Goal: Task Accomplishment & Management: Complete application form

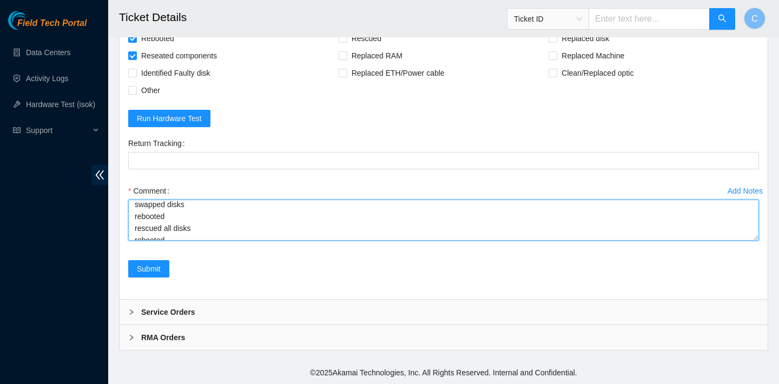
scroll to position [27, 0]
click at [178, 218] on textarea "verified SN rescued disks individually successfully swapped disks rebooted resc…" at bounding box center [443, 220] width 631 height 41
click at [196, 229] on textarea "verified SN rescued disks individually successfully swapped disks rebooted resc…" at bounding box center [443, 220] width 631 height 41
drag, startPoint x: 224, startPoint y: 236, endPoint x: 134, endPoint y: 219, distance: 92.0
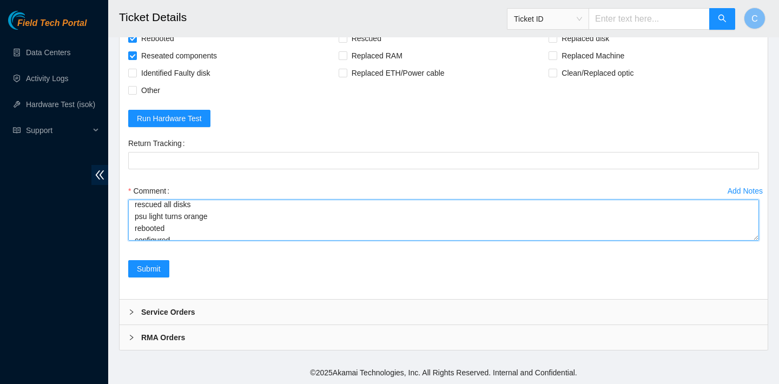
click at [134, 219] on textarea "verified SN rescued disks individually successfully swapped disks rebooted resc…" at bounding box center [443, 220] width 631 height 41
click at [176, 206] on textarea "verified SN rescued disks individually successfully swapped disks rebooted resc…" at bounding box center [443, 220] width 631 height 41
paste textarea "psu light turns orange"
click at [186, 222] on textarea "verified SN psu light turns orange rescued disks individually successfully swap…" at bounding box center [443, 220] width 631 height 41
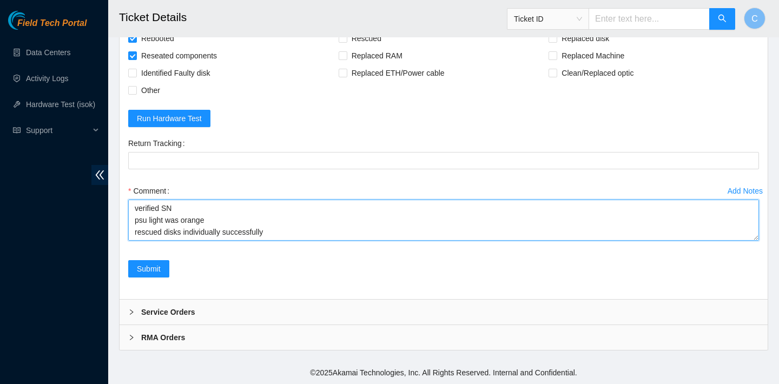
click at [224, 221] on textarea "verified SN psu light was orange rescued disks individually successfully swappe…" at bounding box center [443, 220] width 631 height 41
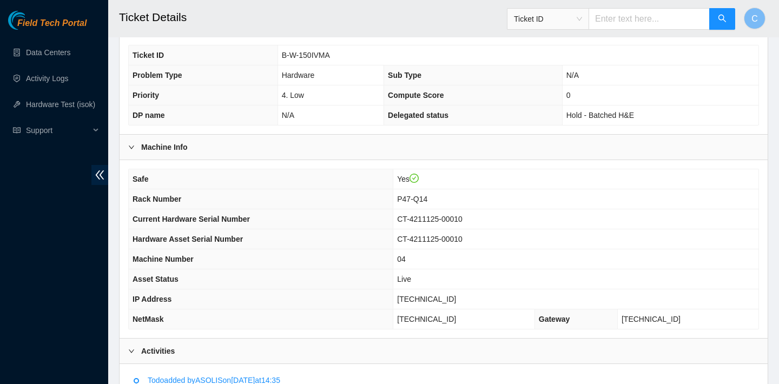
scroll to position [241, 0]
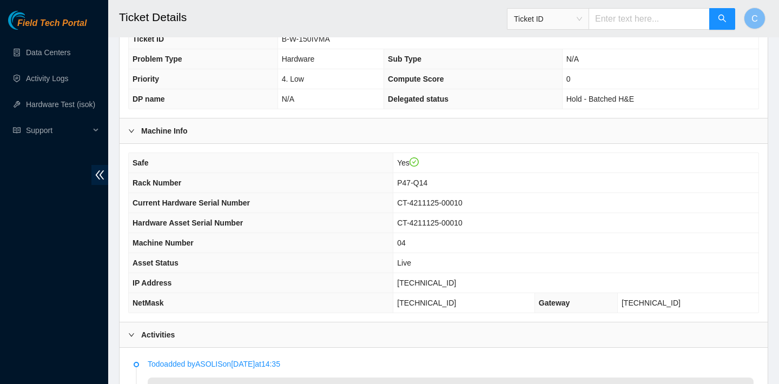
click at [464, 280] on td "[TECHNICAL_ID]" at bounding box center [575, 283] width 365 height 20
drag, startPoint x: 464, startPoint y: 280, endPoint x: 405, endPoint y: 280, distance: 58.4
click at [405, 280] on td "[TECHNICAL_ID]" at bounding box center [575, 283] width 365 height 20
copy span "[TECHNICAL_ID]"
drag, startPoint x: 471, startPoint y: 299, endPoint x: 379, endPoint y: 299, distance: 92.0
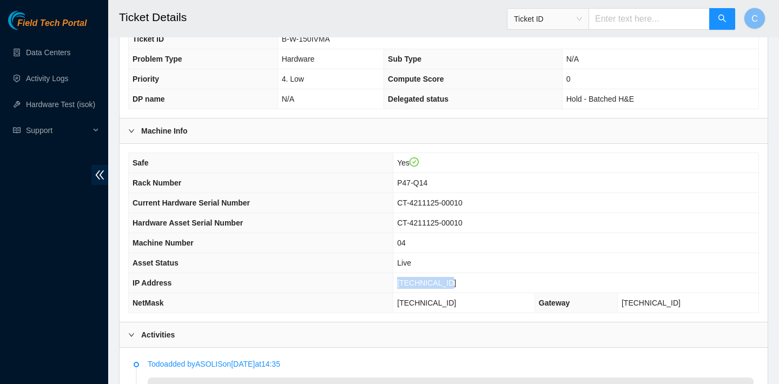
click at [379, 299] on tr "NetMask 255.255.255.192 Gateway 23.193.39.193" at bounding box center [444, 303] width 630 height 20
copy tr "255.255.255.192"
click at [694, 303] on td "23.193.39.193" at bounding box center [687, 303] width 141 height 20
drag, startPoint x: 692, startPoint y: 303, endPoint x: 636, endPoint y: 302, distance: 56.3
click at [636, 302] on td "23.193.39.193" at bounding box center [687, 303] width 141 height 20
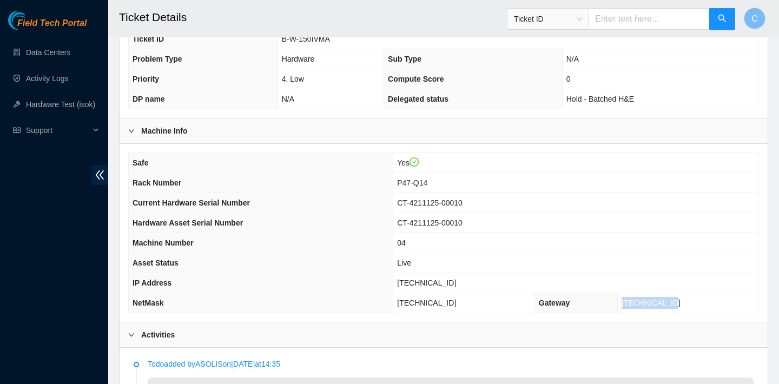
copy span "23.193.39.193"
drag, startPoint x: 446, startPoint y: 182, endPoint x: 394, endPoint y: 182, distance: 52.5
click at [394, 182] on tr "Rack Number P47-Q14" at bounding box center [444, 183] width 630 height 20
copy tr "P47-Q14"
drag, startPoint x: 478, startPoint y: 303, endPoint x: 404, endPoint y: 304, distance: 74.1
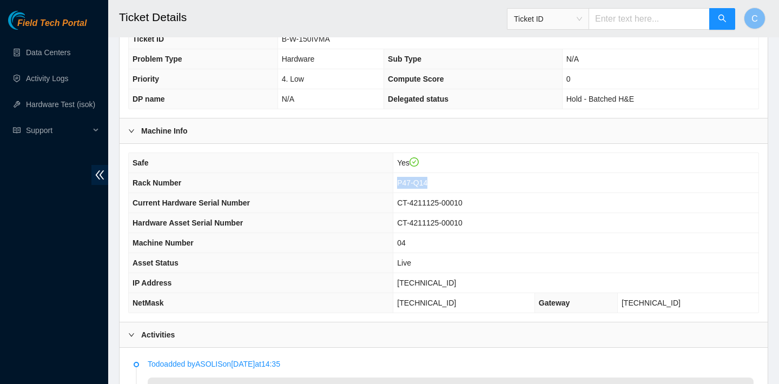
click at [404, 304] on td "255.255.255.192" at bounding box center [464, 303] width 142 height 20
copy span "255.255.255.192"
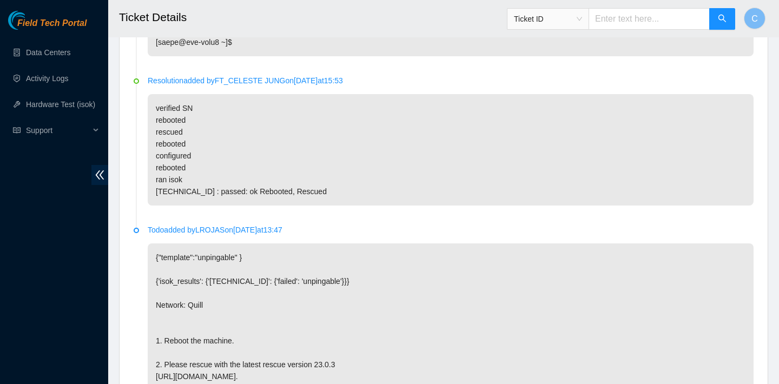
scroll to position [1660, 0]
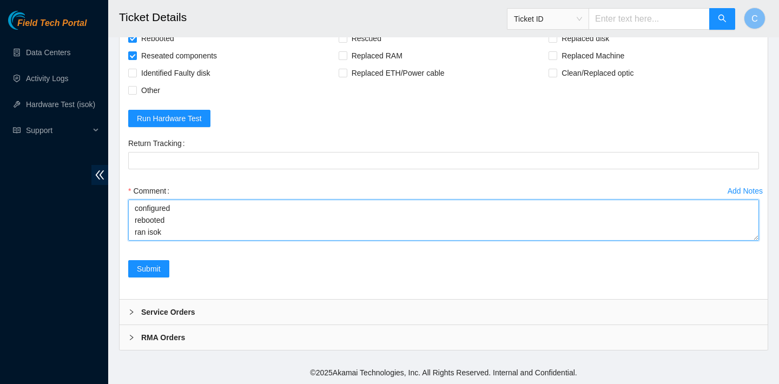
click at [168, 237] on textarea "verified SN psu light was orange before powering down psu turns green after reb…" at bounding box center [443, 220] width 631 height 41
paste textarea "23.193.39.199 : failed: unpingable"
type textarea "verified SN psu light was orange before powering down psu turns green after reb…"
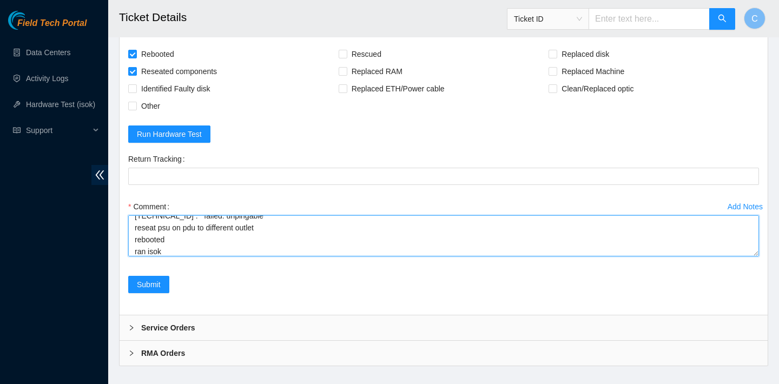
scroll to position [1584, 0]
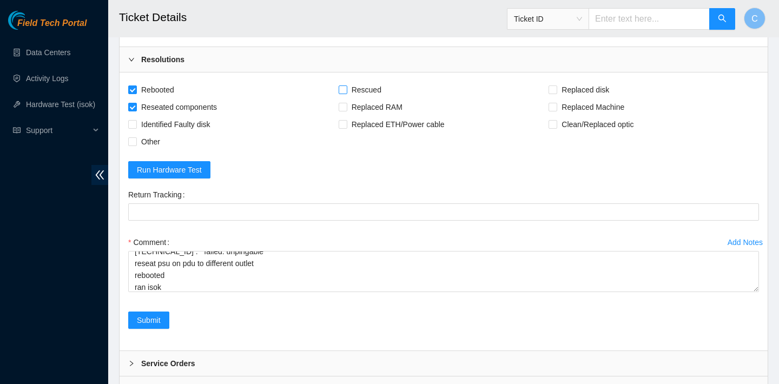
click at [370, 98] on span "Rescued" at bounding box center [366, 89] width 38 height 17
click at [346, 93] on input "Rescued" at bounding box center [343, 90] width 8 height 8
checkbox input "true"
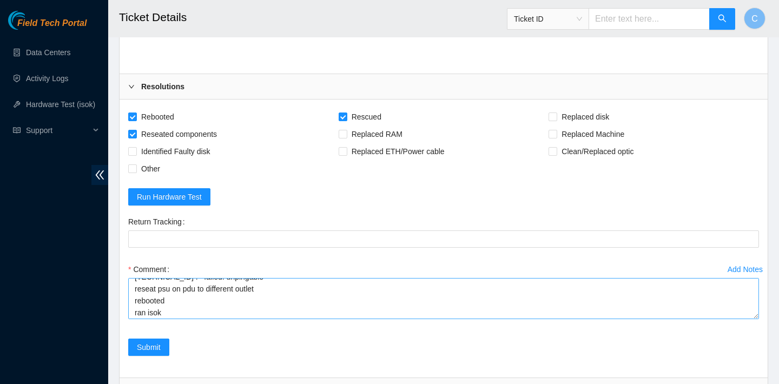
scroll to position [143, 0]
click at [218, 319] on textarea "verified SN psu light was orange before powering down psu turns green after reb…" at bounding box center [443, 298] width 631 height 41
paste textarea "23.193.39.199 : failed: unpingable"
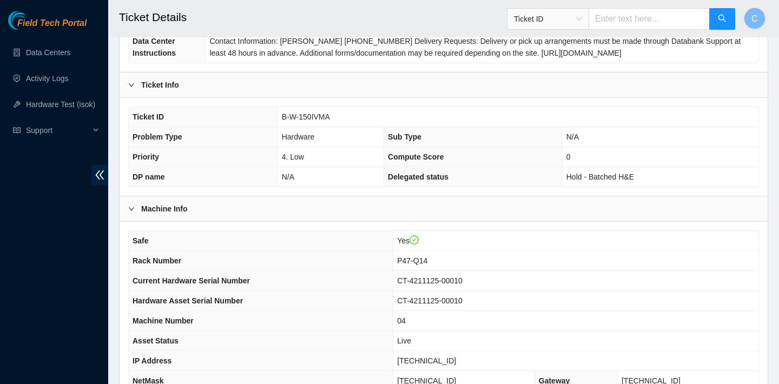
scroll to position [148, 0]
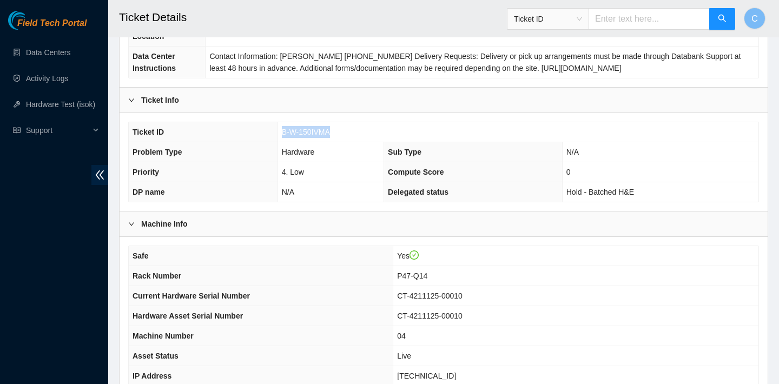
drag, startPoint x: 341, startPoint y: 128, endPoint x: 281, endPoint y: 126, distance: 60.1
click at [281, 126] on td "B-W-150IVMA" at bounding box center [518, 132] width 481 height 20
copy span "B-W-150IVMA"
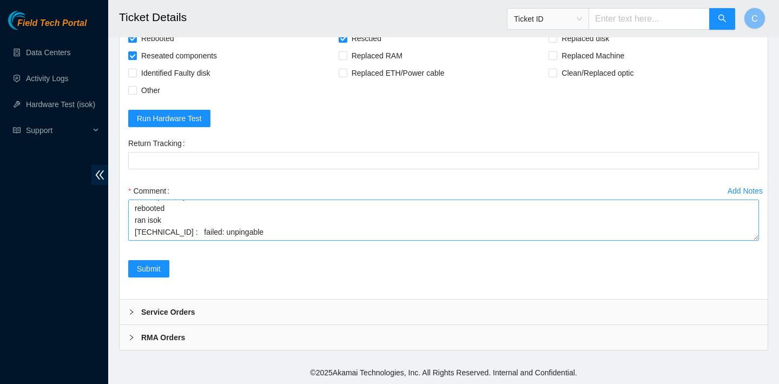
scroll to position [167, 0]
click at [290, 220] on textarea "verified SN psu light was orange before powering down psu turns green after reb…" at bounding box center [443, 220] width 631 height 41
click at [132, 237] on textarea "verified SN psu light was orange before powering down psu turns green after reb…" at bounding box center [443, 220] width 631 height 41
click at [139, 236] on textarea "verified SN psu light was orange before powering down psu turns green after reb…" at bounding box center [443, 220] width 631 height 41
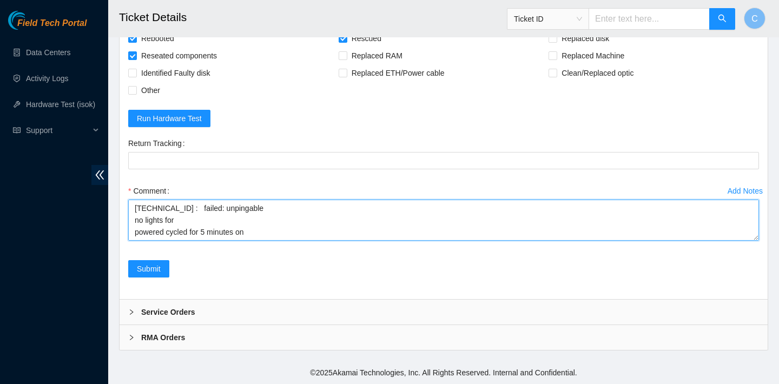
click at [249, 241] on textarea "verified SN psu light was orange before powering down psu turns green after reb…" at bounding box center [443, 220] width 631 height 41
click at [196, 241] on textarea "verified SN psu light was orange before powering down psu turns green after reb…" at bounding box center [443, 220] width 631 height 41
click at [172, 238] on textarea "verified SN psu light was orange before powering down psu turns green after reb…" at bounding box center [443, 220] width 631 height 41
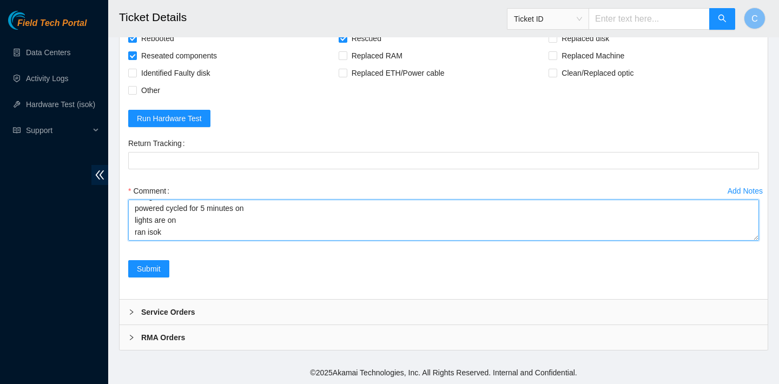
click at [158, 241] on textarea "verified SN psu light was orange before powering down psu turns green after reb…" at bounding box center [443, 220] width 631 height 41
paste textarea "23.193.39.199 : passed: ok"
click at [209, 221] on textarea "verified SN psu light was orange before powering down psu turns green after reb…" at bounding box center [443, 220] width 631 height 41
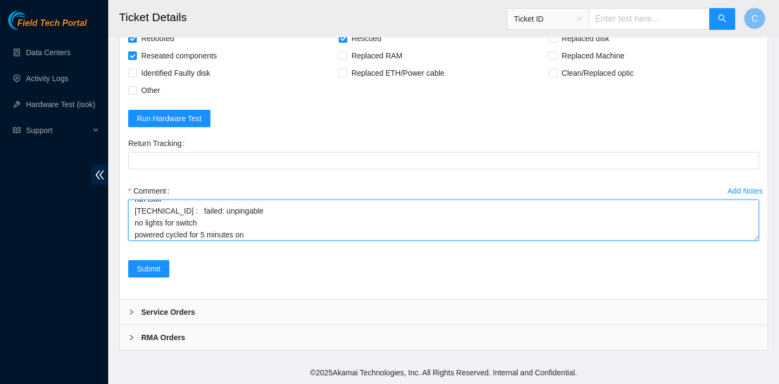
click at [147, 222] on textarea "verified SN psu light was orange before powering down psu turns green after reb…" at bounding box center [443, 220] width 631 height 41
click at [187, 224] on textarea "verified SN psu light was orange before powering down psu turns green after reb…" at bounding box center [443, 220] width 631 height 41
drag, startPoint x: 213, startPoint y: 207, endPoint x: 149, endPoint y: 207, distance: 63.3
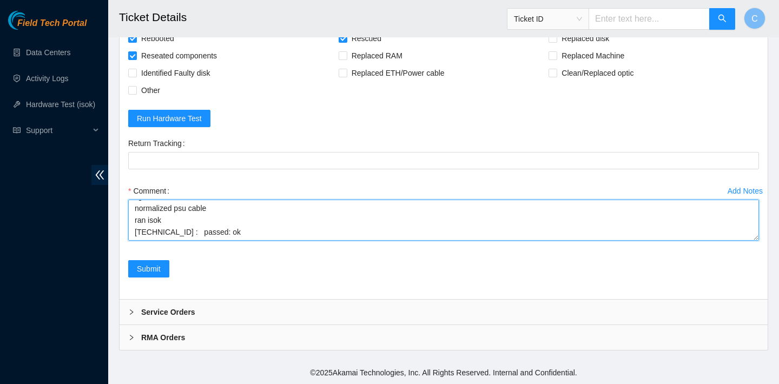
click at [149, 207] on textarea "verified SN psu light was orange before powering down psu turns green after reb…" at bounding box center [443, 220] width 631 height 41
drag, startPoint x: 133, startPoint y: 222, endPoint x: 166, endPoint y: 228, distance: 33.1
click at [166, 228] on textarea "verified SN psu light was orange before powering down psu turns green after reb…" at bounding box center [443, 220] width 631 height 41
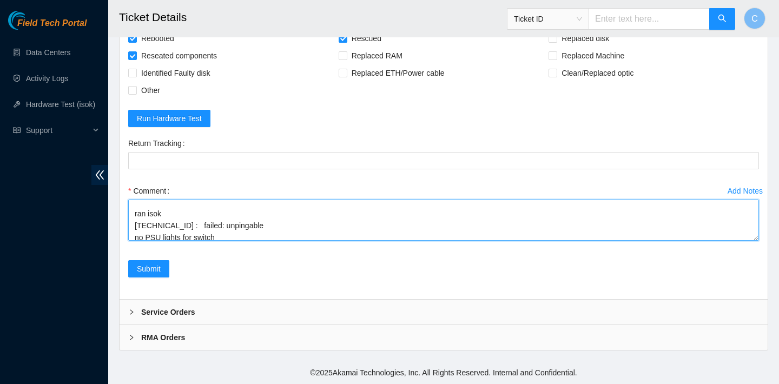
drag, startPoint x: 264, startPoint y: 215, endPoint x: 133, endPoint y: 204, distance: 131.5
click at [133, 204] on textarea "verified SN psu light was orange before powering down psu turns green after reb…" at bounding box center [443, 220] width 631 height 41
click at [173, 218] on textarea "verified SN psu light was orange before powering down psu turns green after reb…" at bounding box center [443, 220] width 631 height 41
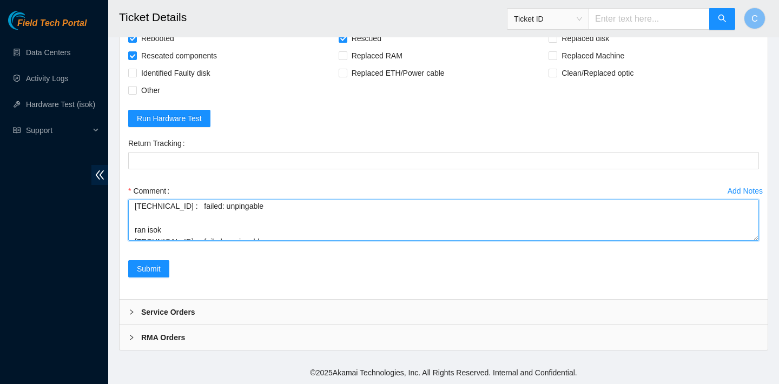
drag, startPoint x: 137, startPoint y: 219, endPoint x: 177, endPoint y: 225, distance: 40.5
click at [177, 225] on textarea "verified SN psu light was orange before powering down psu turns green after reb…" at bounding box center [443, 220] width 631 height 41
drag, startPoint x: 268, startPoint y: 229, endPoint x: 133, endPoint y: 223, distance: 135.4
click at [133, 223] on textarea "verified SN psu light was orange before powering down psu turns green after reb…" at bounding box center [443, 220] width 631 height 41
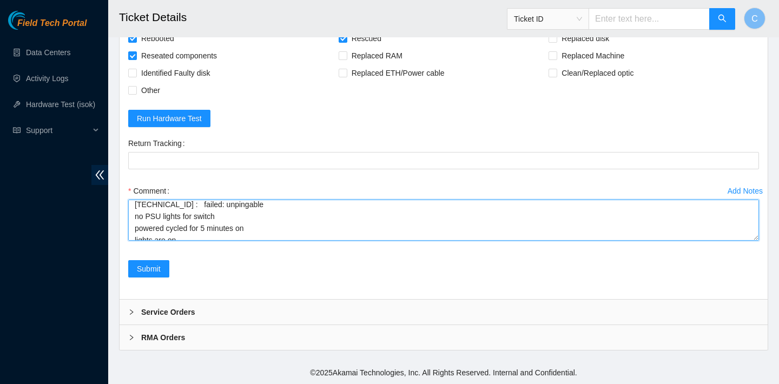
click at [229, 215] on textarea "verified SN psu light was orange before powering down psu turns green after reb…" at bounding box center [443, 220] width 631 height 41
click at [163, 233] on textarea "verified SN psu light was orange before powering down psu turns green after reb…" at bounding box center [443, 220] width 631 height 41
click at [244, 233] on textarea "verified SN psu light was orange before powering down psu turns green after reb…" at bounding box center [443, 220] width 631 height 41
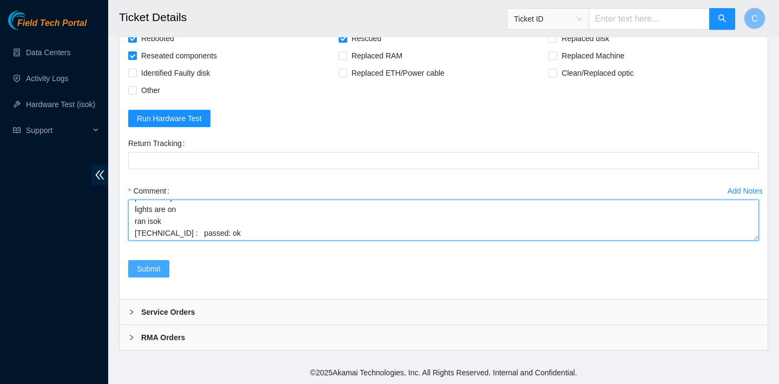
type textarea "verified SN psu light was orange before powering down psu turns green after reb…"
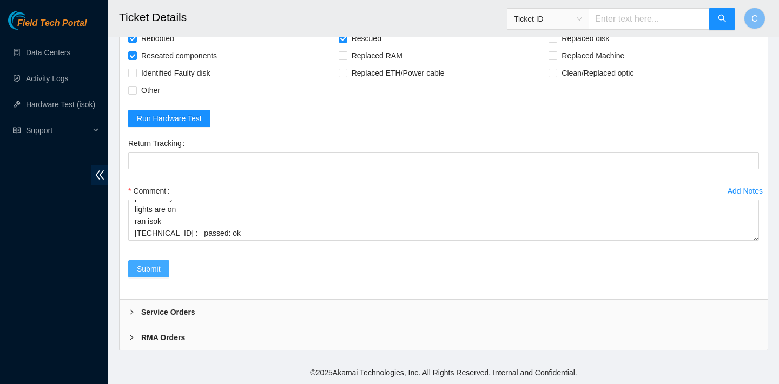
click at [147, 271] on span "Submit" at bounding box center [149, 269] width 24 height 12
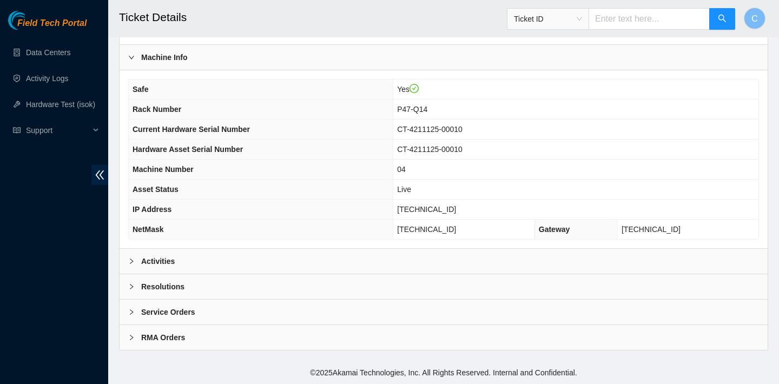
scroll to position [314, 0]
click at [465, 264] on div "Activities" at bounding box center [444, 261] width 648 height 25
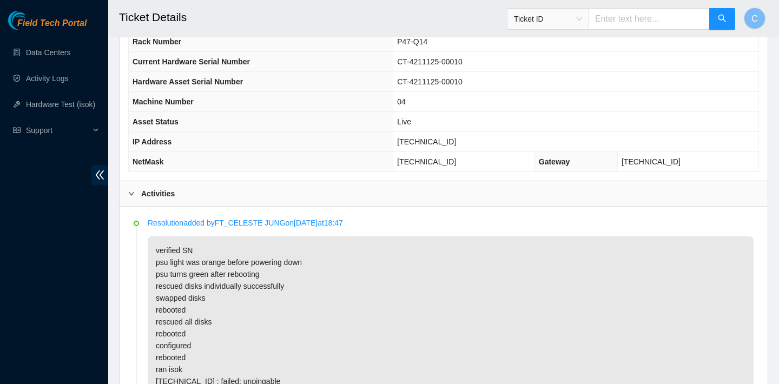
scroll to position [438, 0]
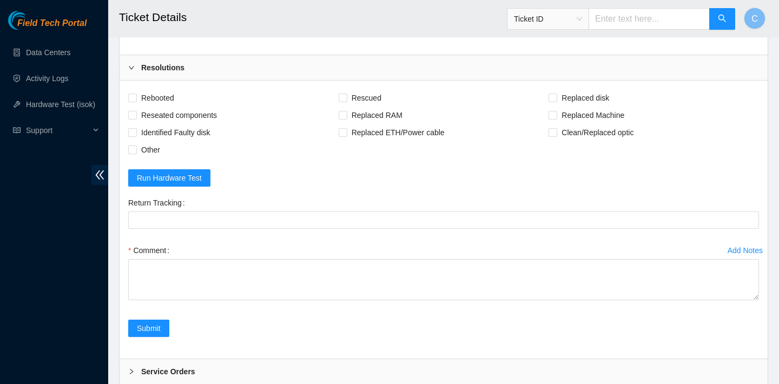
scroll to position [1028, 0]
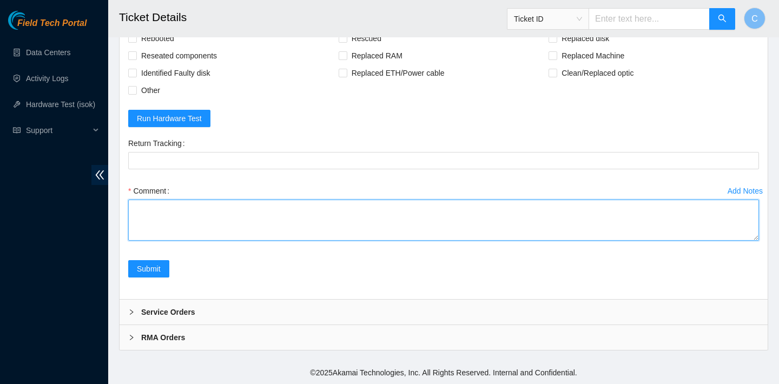
click at [202, 225] on textarea "Comment" at bounding box center [443, 220] width 631 height 41
drag, startPoint x: 203, startPoint y: 223, endPoint x: 132, endPoint y: 222, distance: 70.9
click at [132, 222] on textarea "verified SN plugged in monitor" at bounding box center [443, 220] width 631 height 41
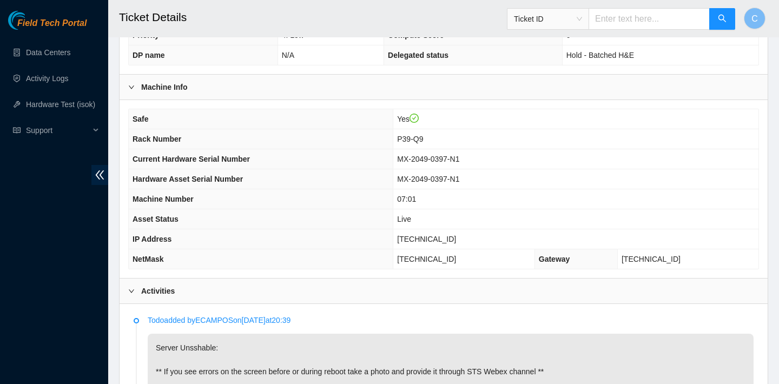
scroll to position [284, 0]
drag, startPoint x: 465, startPoint y: 238, endPoint x: 417, endPoint y: 238, distance: 48.7
click at [417, 238] on td "23.222.1.17" at bounding box center [575, 240] width 365 height 20
copy span "23.222.1.17"
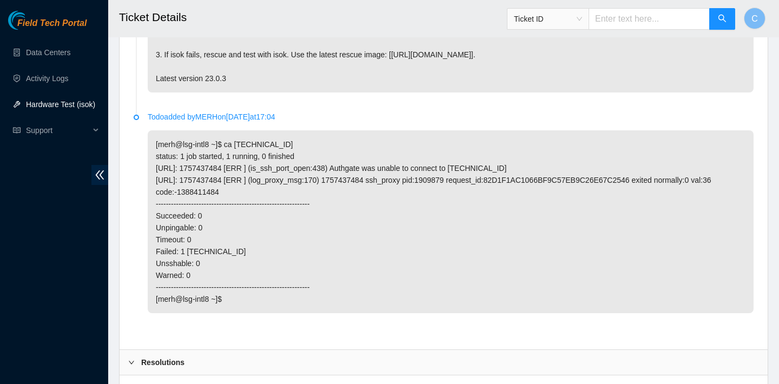
scroll to position [1028, 0]
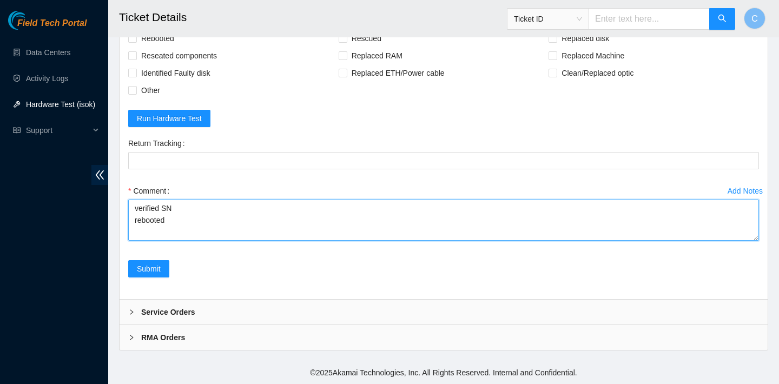
click at [348, 236] on textarea "verified SN rebooted" at bounding box center [443, 220] width 631 height 41
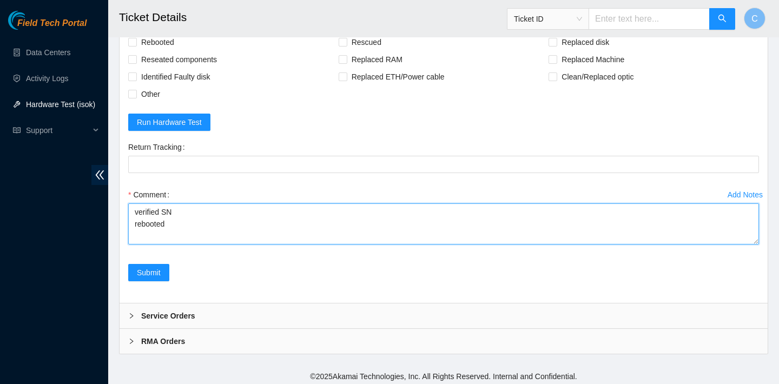
scroll to position [1027, 0]
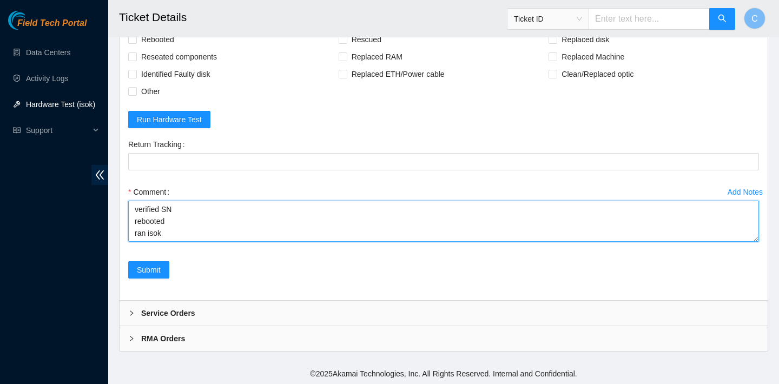
paste textarea "23.222.1.16 : passed: ok N/A 23.222.1.17 : passed: ok"
type textarea "verified SN rebooted ran isok 23.222.1.16 : passed: ok N/A 23.222.1.17 : passed…"
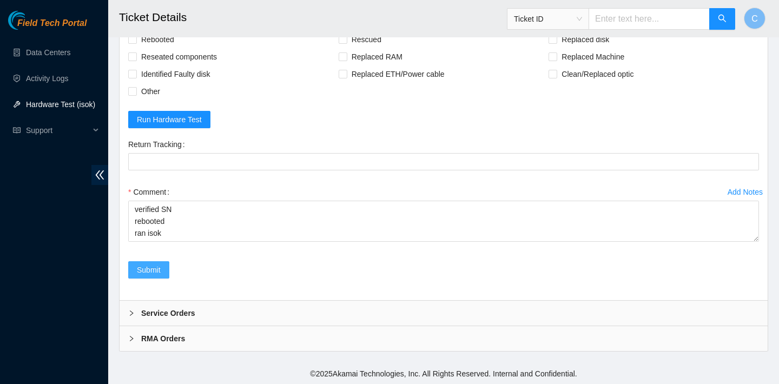
click at [155, 269] on span "Submit" at bounding box center [149, 270] width 24 height 12
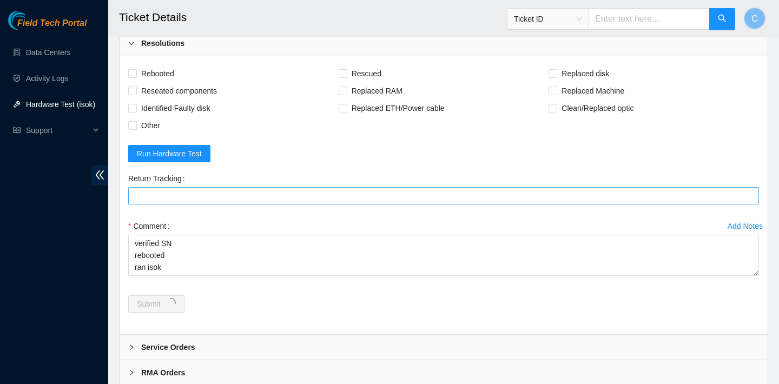
scroll to position [971, 0]
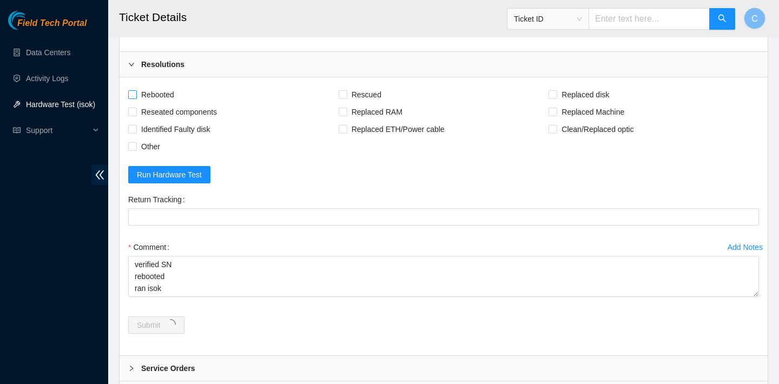
click at [155, 97] on span "Rebooted" at bounding box center [158, 94] width 42 height 17
click at [136, 97] on input "Rebooted" at bounding box center [132, 94] width 8 height 8
checkbox input "true"
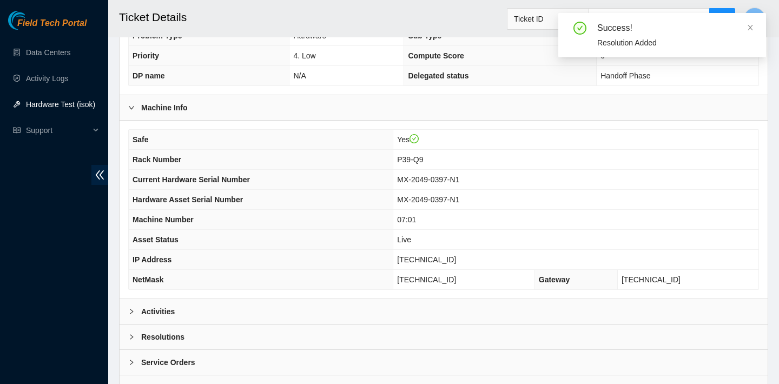
scroll to position [314, 0]
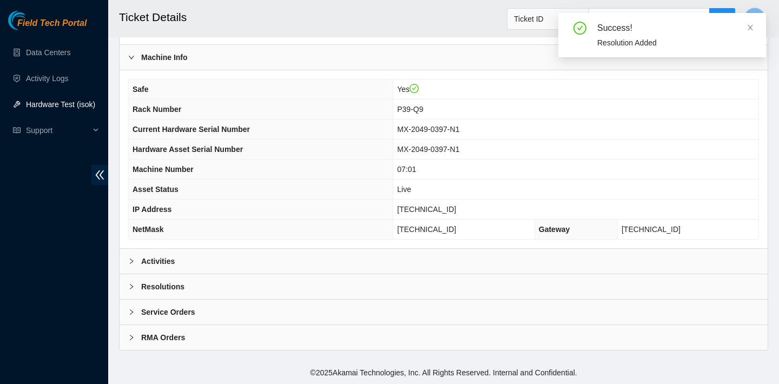
click at [414, 280] on div "Resolutions" at bounding box center [444, 286] width 648 height 25
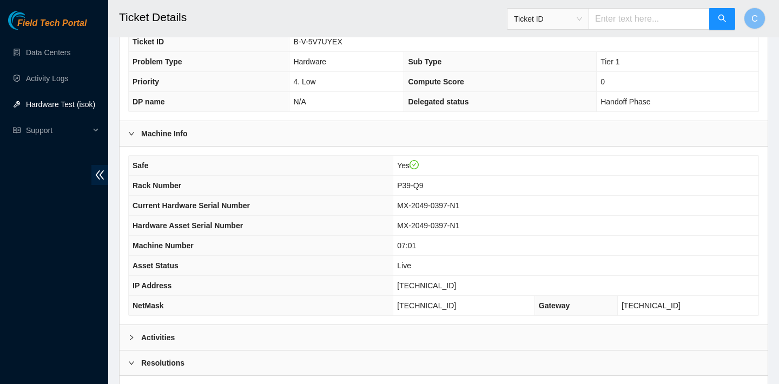
scroll to position [201, 0]
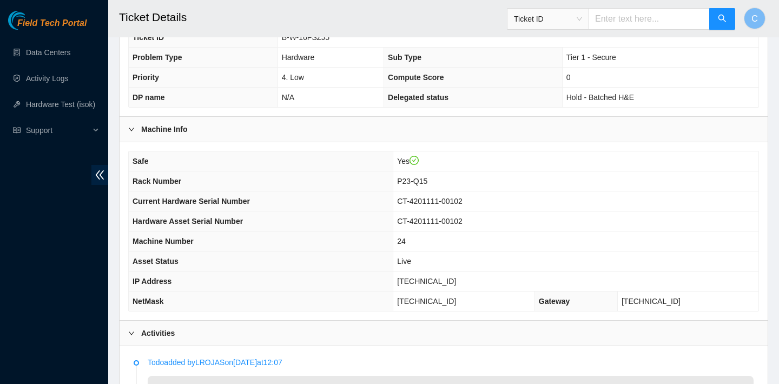
scroll to position [277, 0]
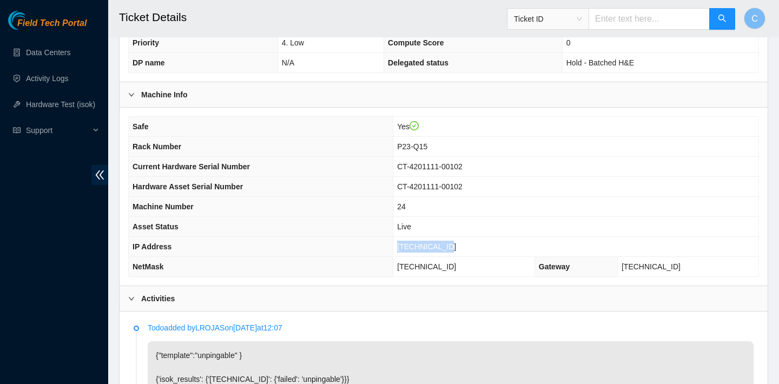
drag, startPoint x: 460, startPoint y: 245, endPoint x: 398, endPoint y: 245, distance: 62.2
click at [398, 245] on tr "IP Address 23.218.222.91" at bounding box center [444, 247] width 630 height 20
copy tr "23.218.222.91"
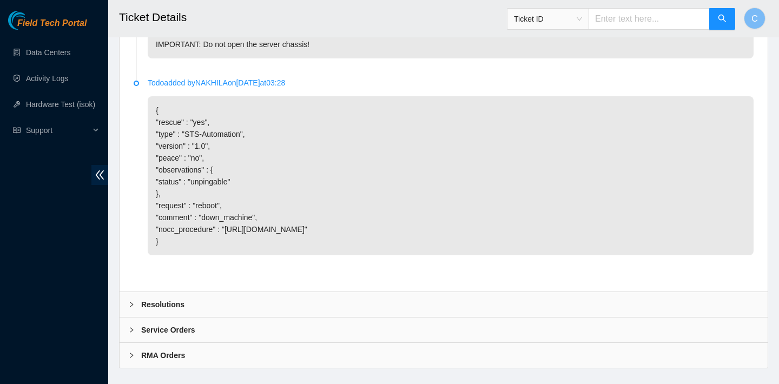
scroll to position [844, 0]
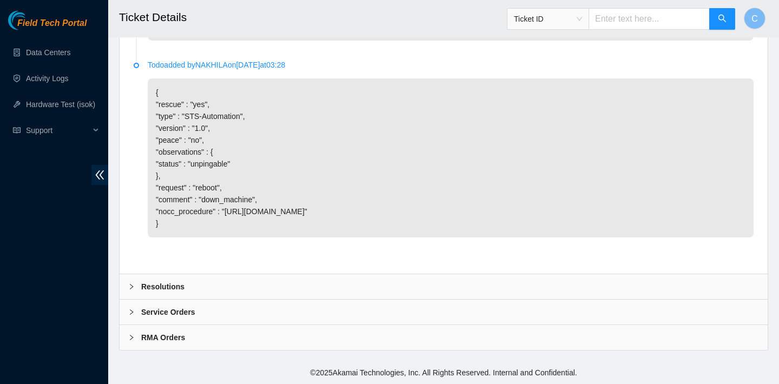
click at [460, 283] on div "Resolutions" at bounding box center [444, 286] width 648 height 25
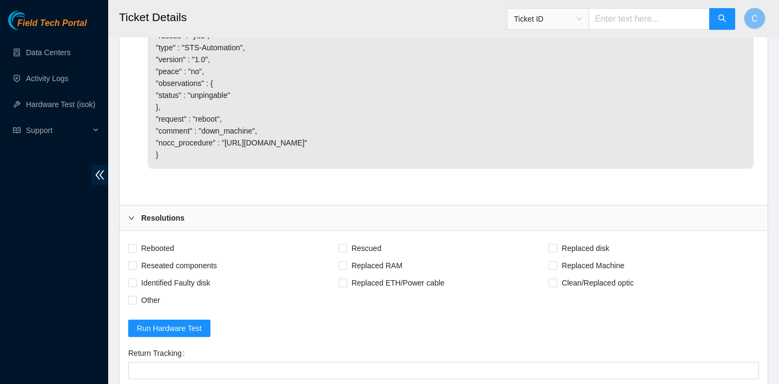
scroll to position [930, 0]
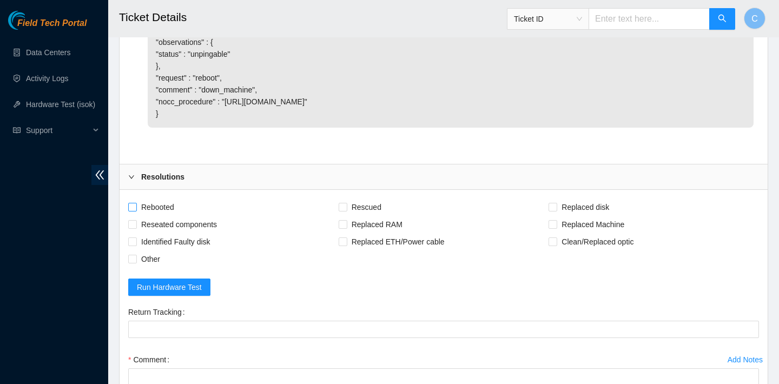
click at [163, 216] on span "Rebooted" at bounding box center [158, 207] width 42 height 17
click at [136, 211] on input "Rebooted" at bounding box center [132, 207] width 8 height 8
checkbox input "true"
click at [366, 216] on span "Rescued" at bounding box center [366, 207] width 38 height 17
click at [346, 211] on input "Rescued" at bounding box center [343, 207] width 8 height 8
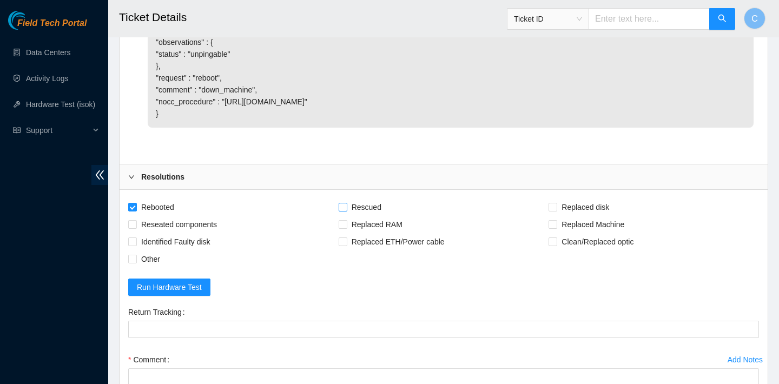
checkbox input "true"
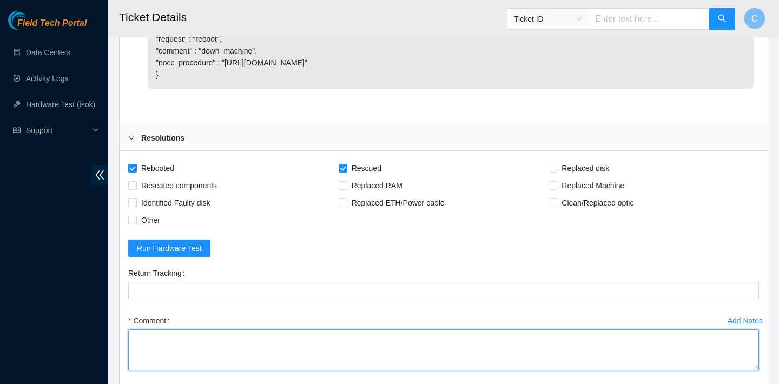
click at [218, 361] on textarea "Comment" at bounding box center [443, 350] width 631 height 41
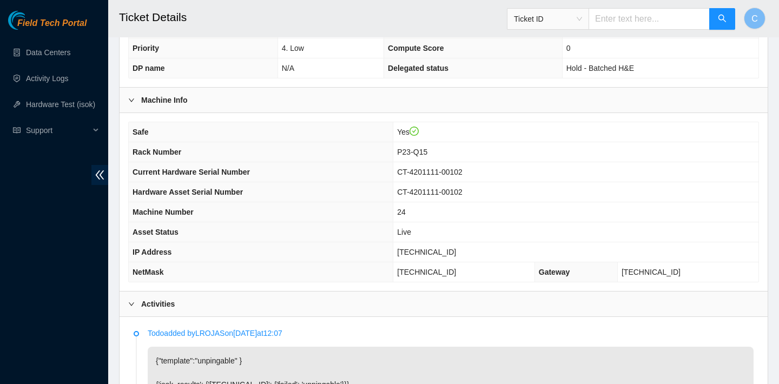
scroll to position [274, 0]
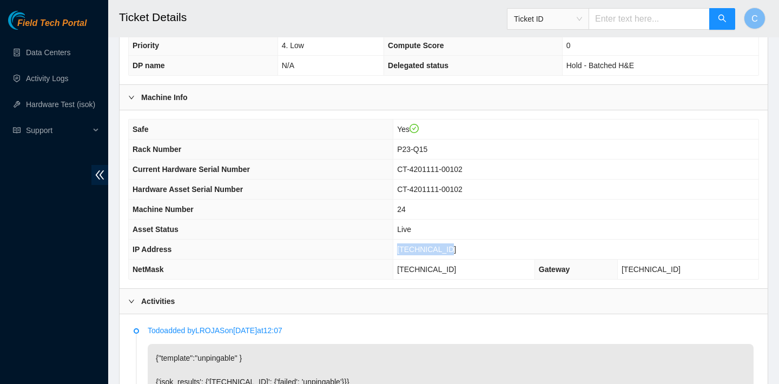
drag, startPoint x: 464, startPoint y: 249, endPoint x: 403, endPoint y: 248, distance: 61.2
click at [403, 248] on td "23.218.222.91" at bounding box center [575, 250] width 365 height 20
copy span "23.218.222.91"
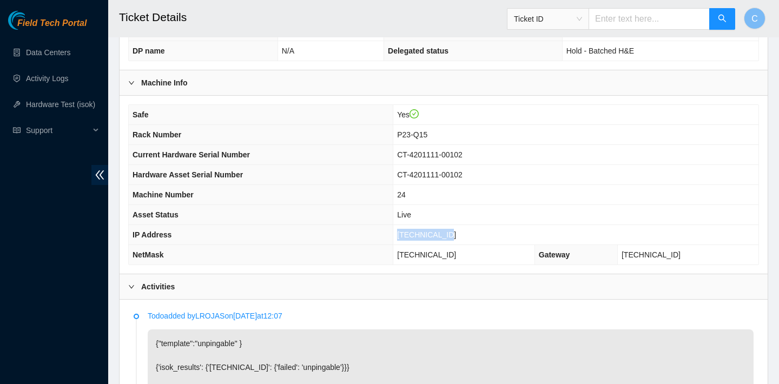
drag, startPoint x: 465, startPoint y: 252, endPoint x: 401, endPoint y: 251, distance: 63.9
click at [401, 251] on td "255.255.255.192" at bounding box center [464, 255] width 142 height 20
copy span "255.255.255.192"
drag, startPoint x: 440, startPoint y: 134, endPoint x: 392, endPoint y: 134, distance: 48.7
click at [392, 134] on tr "Rack Number P23-Q15" at bounding box center [444, 135] width 630 height 20
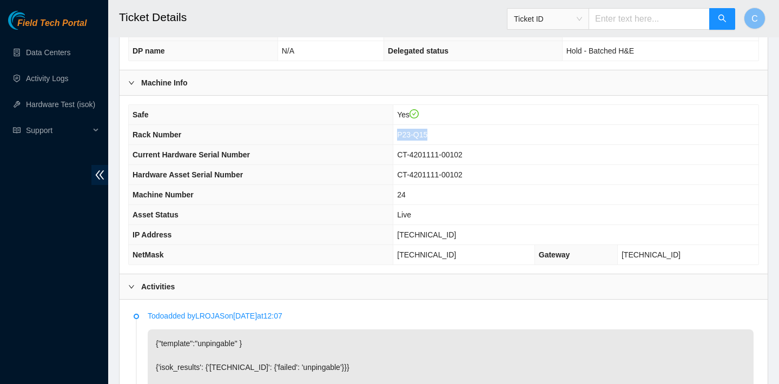
copy tr "P23-Q15"
drag, startPoint x: 482, startPoint y: 231, endPoint x: 400, endPoint y: 231, distance: 81.7
click at [400, 231] on td "[TECHNICAL_ID]" at bounding box center [575, 235] width 365 height 20
copy span "[TECHNICAL_ID]"
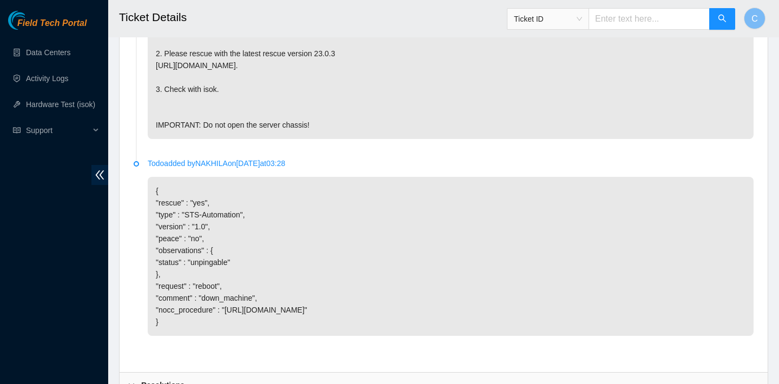
scroll to position [1123, 0]
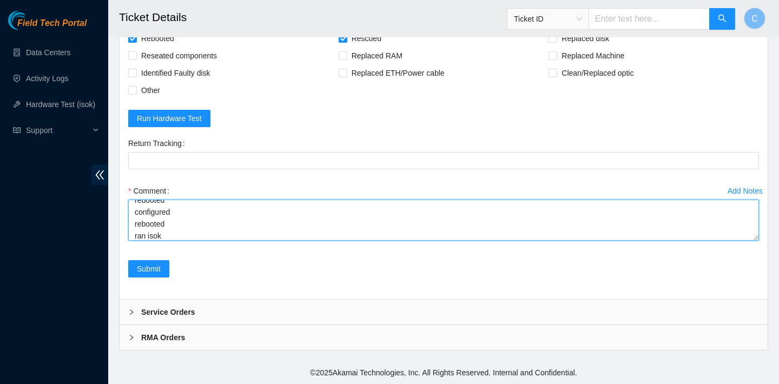
click at [273, 227] on textarea "verified SN rebooted rescued rebooted configured rebooted ran isok" at bounding box center [443, 220] width 631 height 41
click at [265, 235] on textarea "verified SN rebooted rescued rebooted configured rebooted ran isok" at bounding box center [443, 220] width 631 height 41
paste textarea "unlock-rids B-V-5WA4HUN"
drag, startPoint x: 240, startPoint y: 232, endPoint x: 0, endPoint y: 239, distance: 239.8
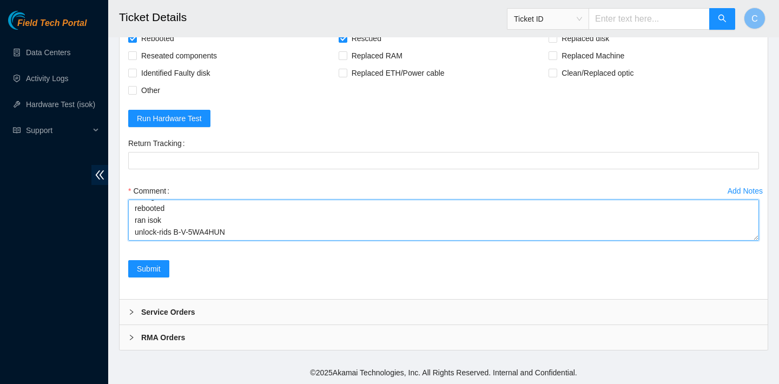
drag, startPoint x: 236, startPoint y: 231, endPoint x: 137, endPoint y: 231, distance: 98.5
click at [137, 231] on textarea "verified SN rebooted rescued rebooted configured rebooted ran isok unlock-rids …" at bounding box center [443, 220] width 631 height 41
paste textarea "23.218.222.91 : passed: ok"
type textarea "verified SN rebooted rescued rebooted configured rebooted ran isok 23.218.222.9…"
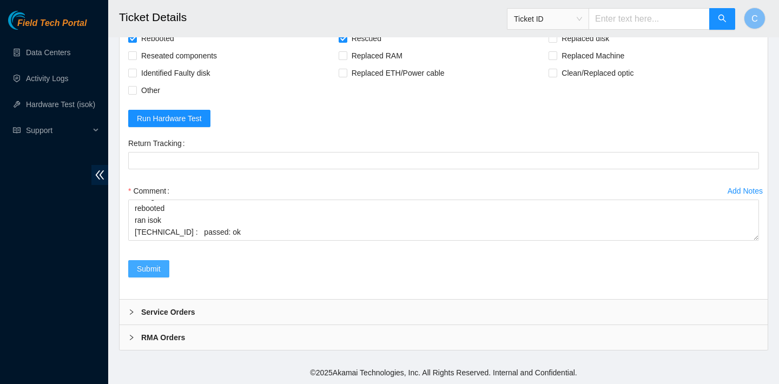
click at [135, 264] on button "Submit" at bounding box center [148, 268] width 41 height 17
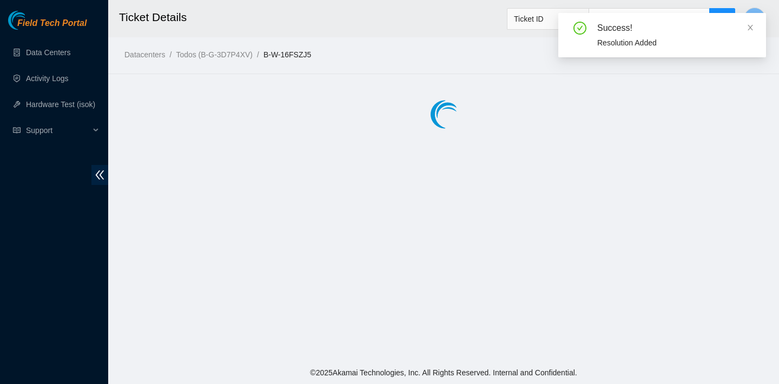
scroll to position [0, 0]
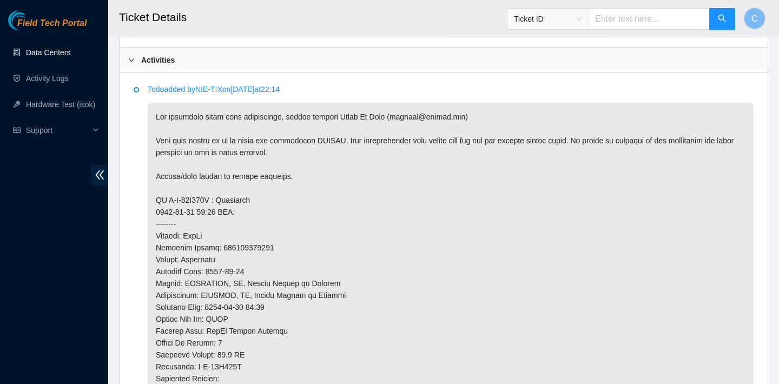
scroll to position [683, 0]
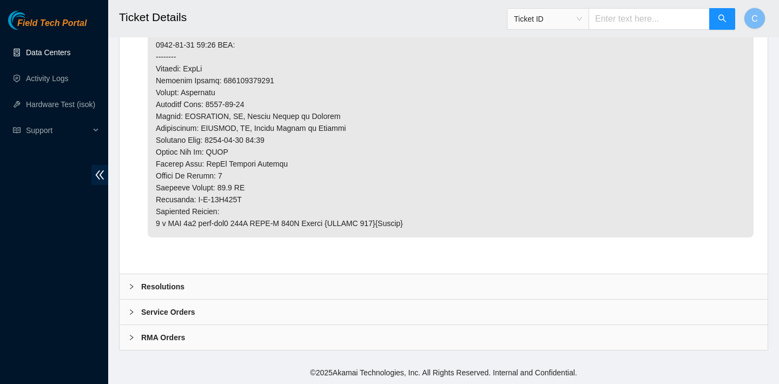
click at [328, 277] on div "Resolutions" at bounding box center [444, 286] width 648 height 25
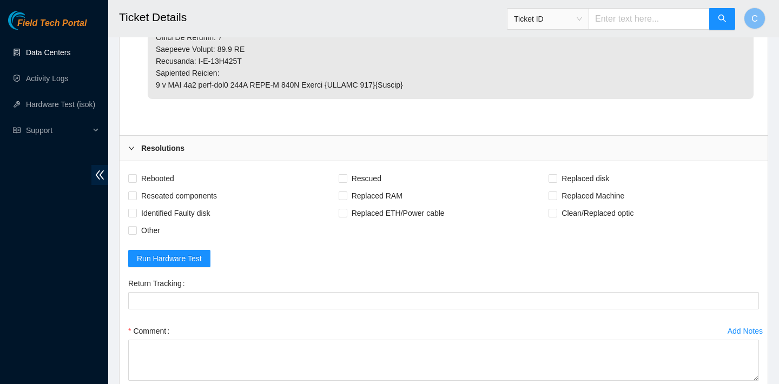
scroll to position [846, 0]
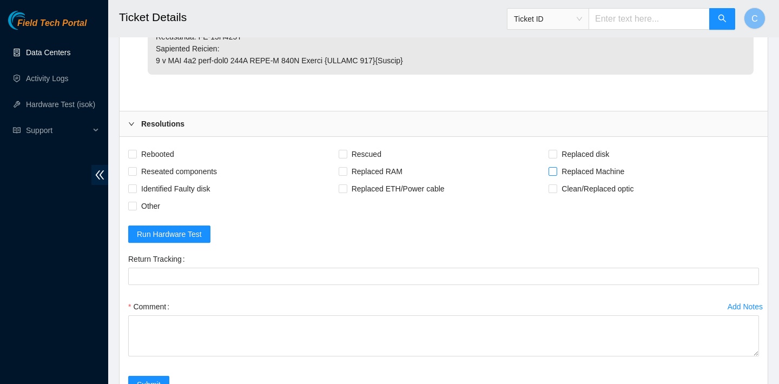
click at [556, 172] on input "Replaced Machine" at bounding box center [553, 171] width 8 height 8
checkbox input "true"
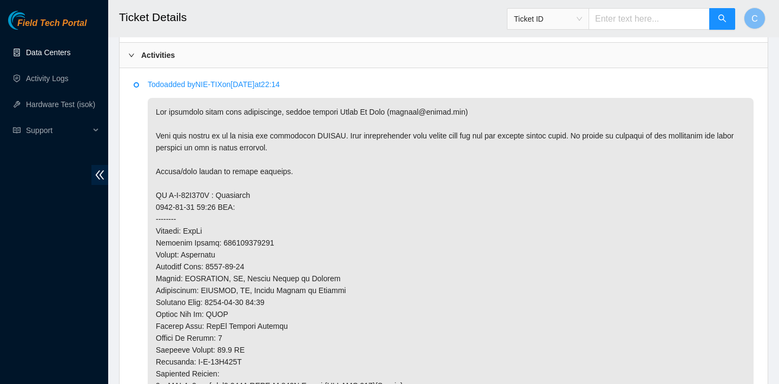
scroll to position [736, 0]
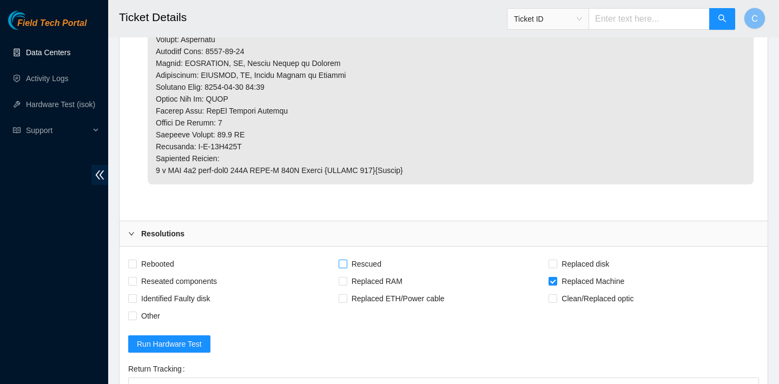
click at [373, 258] on span "Rescued" at bounding box center [366, 263] width 38 height 17
click at [346, 260] on input "Rescued" at bounding box center [343, 264] width 8 height 8
checkbox input "true"
click at [155, 264] on span "Rebooted" at bounding box center [158, 263] width 42 height 17
click at [136, 264] on input "Rebooted" at bounding box center [132, 264] width 8 height 8
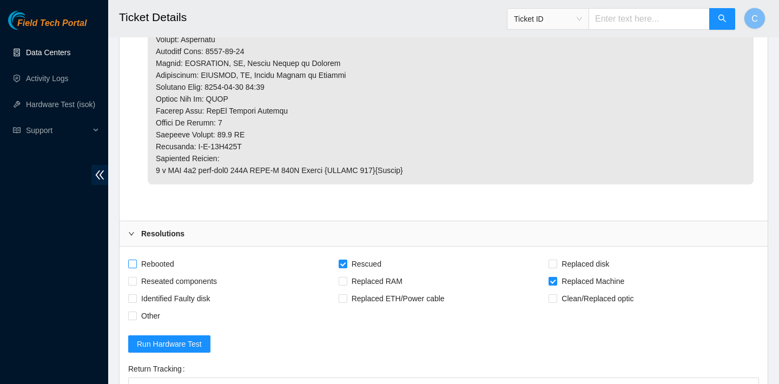
checkbox input "true"
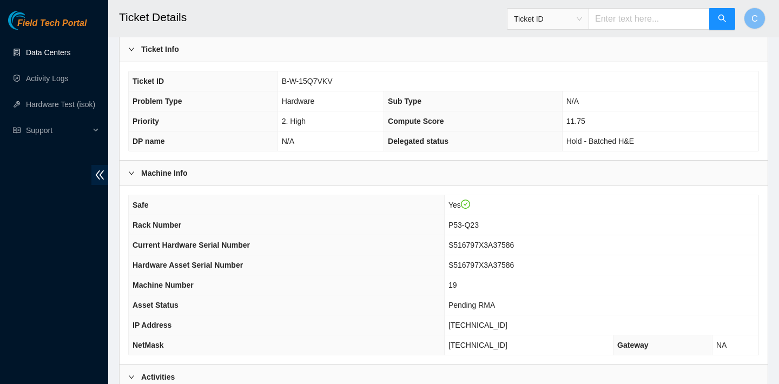
scroll to position [0, 0]
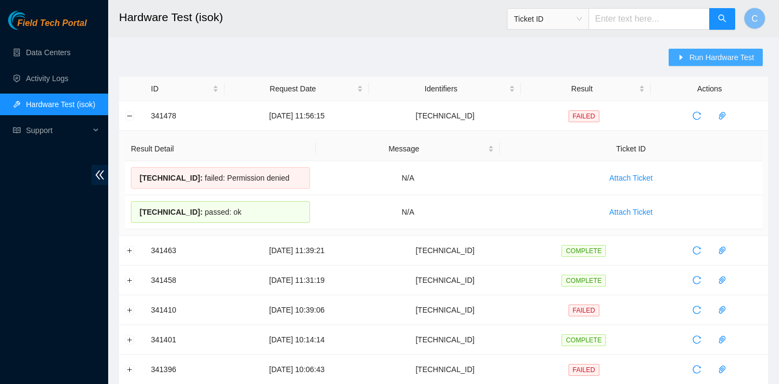
click at [696, 59] on span "Run Hardware Test" at bounding box center [721, 57] width 65 height 12
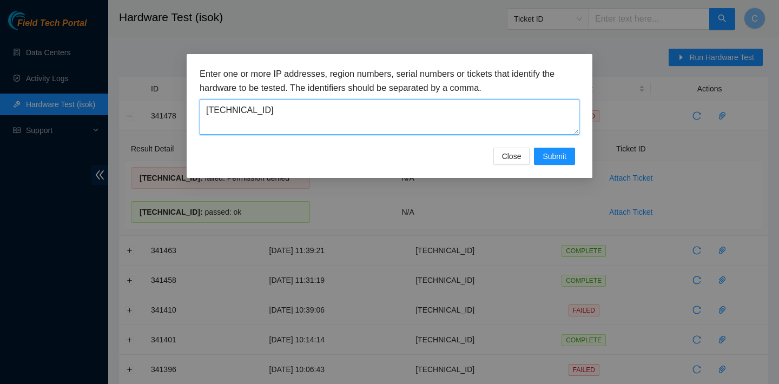
drag, startPoint x: 403, startPoint y: 120, endPoint x: 252, endPoint y: 103, distance: 151.9
click at [252, 103] on textarea "[TECHNICAL_ID]" at bounding box center [390, 117] width 380 height 35
drag, startPoint x: 284, startPoint y: 119, endPoint x: 164, endPoint y: 119, distance: 119.6
click at [164, 119] on div "Enter one or more IP addresses, region numbers, serial numbers or tickets that …" at bounding box center [389, 192] width 779 height 384
drag, startPoint x: 280, startPoint y: 103, endPoint x: 139, endPoint y: 85, distance: 142.4
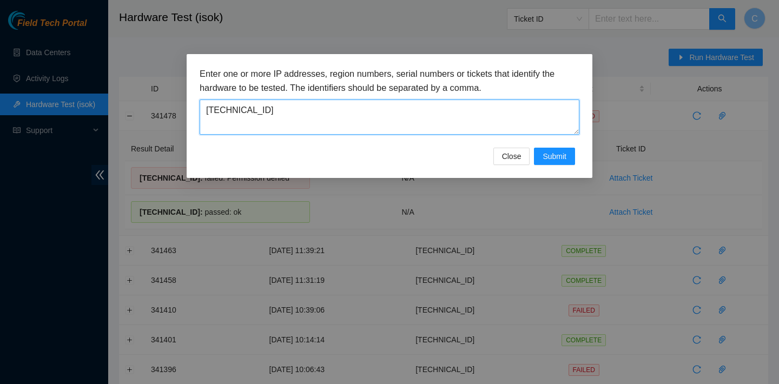
click at [139, 85] on div "Enter one or more IP addresses, region numbers, serial numbers or tickets that …" at bounding box center [389, 192] width 779 height 384
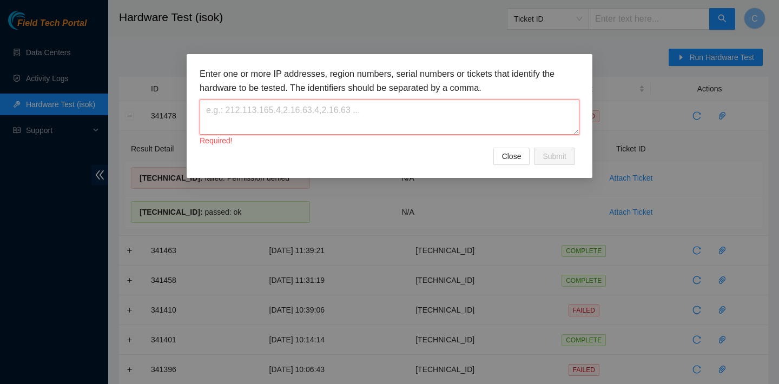
paste textarea "[TECHNICAL_ID]"
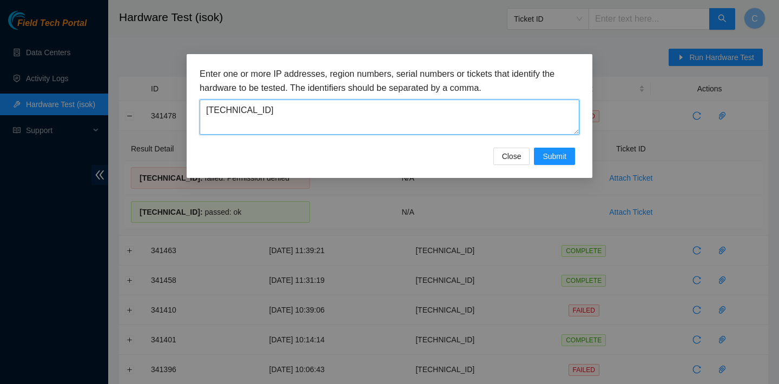
type textarea "[TECHNICAL_ID]"
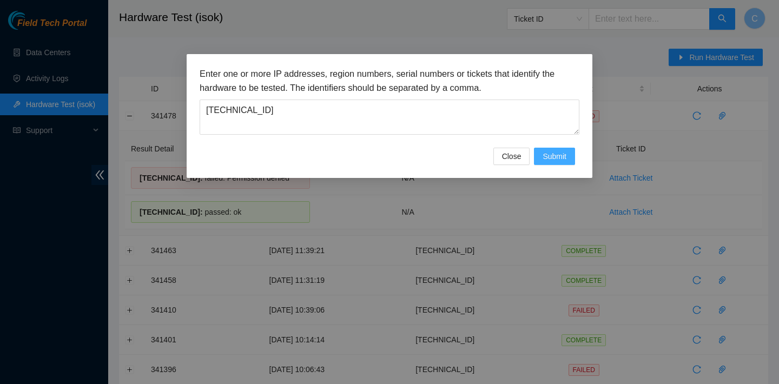
click at [543, 157] on span "Submit" at bounding box center [555, 156] width 24 height 12
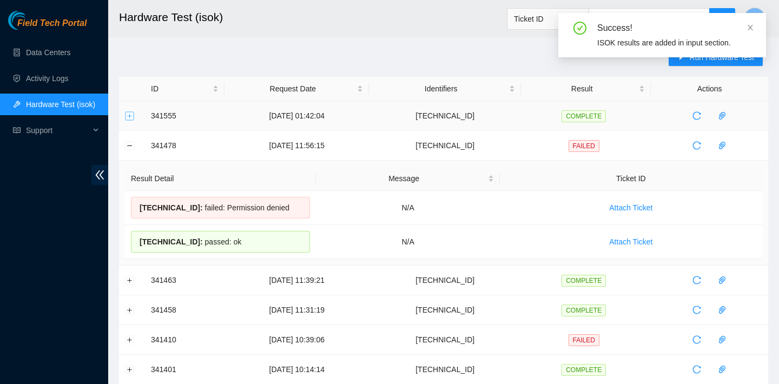
click at [130, 119] on button "Expand row" at bounding box center [130, 115] width 9 height 9
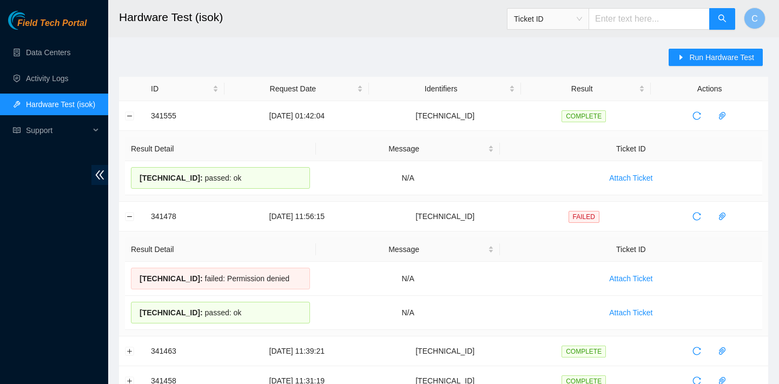
drag, startPoint x: 261, startPoint y: 177, endPoint x: 108, endPoint y: 169, distance: 152.8
click at [267, 168] on div "23.218.222.91 : passed: ok" at bounding box center [220, 178] width 179 height 22
drag, startPoint x: 256, startPoint y: 179, endPoint x: 138, endPoint y: 179, distance: 118.0
click at [138, 179] on div "23.218.222.91 : passed: ok" at bounding box center [220, 178] width 179 height 22
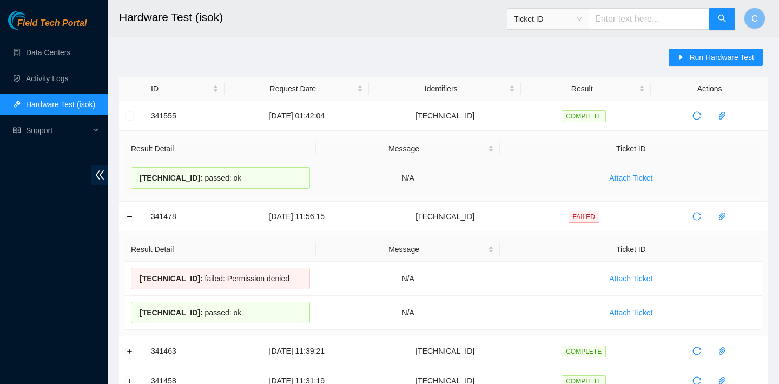
copy div "23.218.222.91 : passed: ok"
click at [127, 214] on button "Collapse row" at bounding box center [130, 216] width 9 height 9
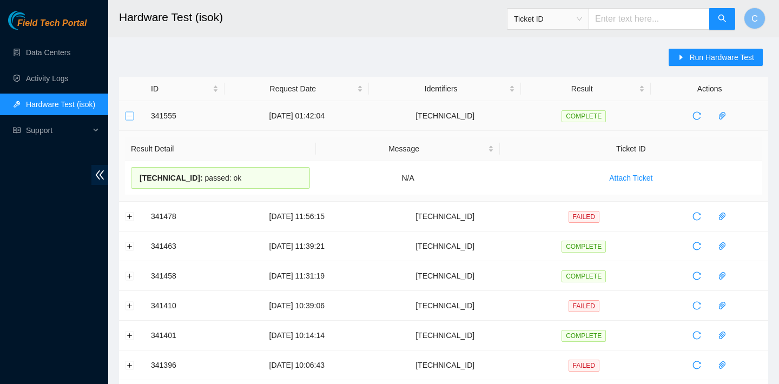
click at [127, 117] on button "Collapse row" at bounding box center [130, 115] width 9 height 9
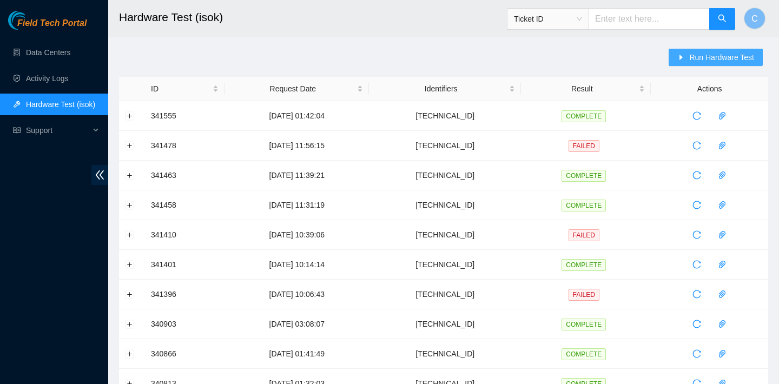
click at [693, 63] on button "Run Hardware Test" at bounding box center [716, 57] width 94 height 17
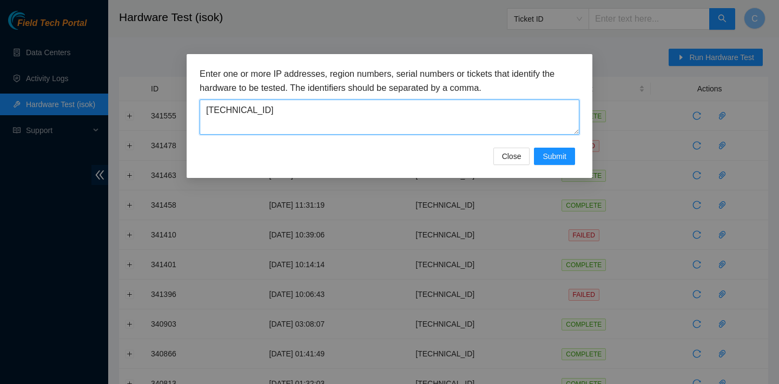
drag, startPoint x: 442, startPoint y: 121, endPoint x: 195, endPoint y: 99, distance: 248.3
click at [195, 99] on div "Enter one or more IP addresses, region numbers, serial numbers or tickets that …" at bounding box center [390, 116] width 406 height 124
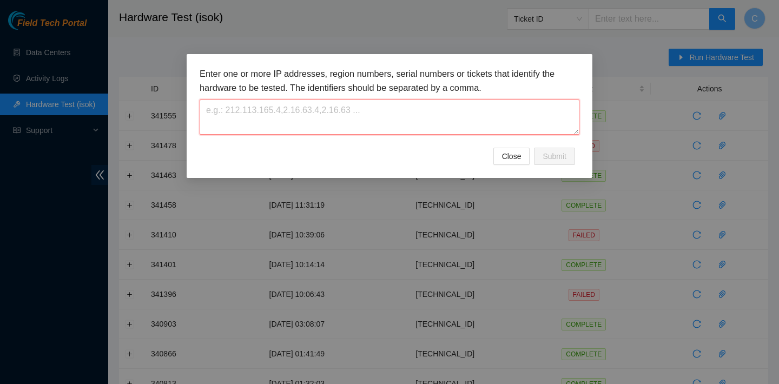
paste textarea "[TECHNICAL_ID]"
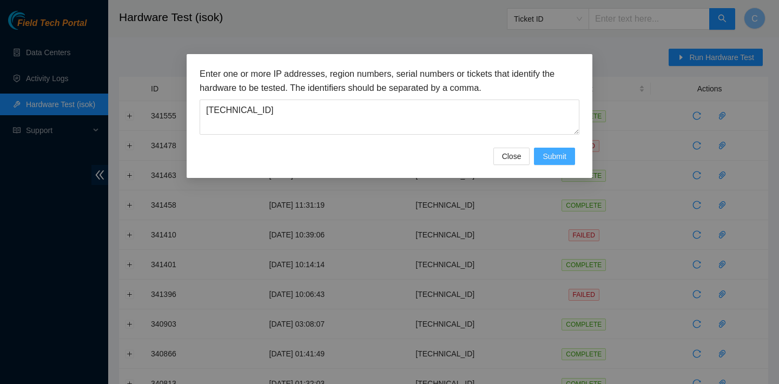
click at [568, 158] on button "Submit" at bounding box center [554, 156] width 41 height 17
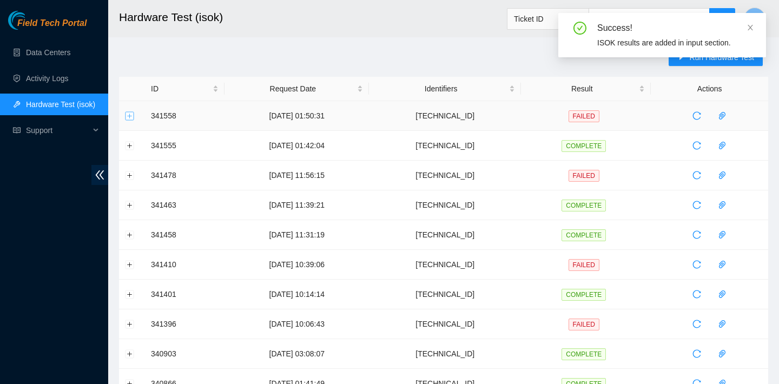
click at [127, 114] on button "Expand row" at bounding box center [130, 115] width 9 height 9
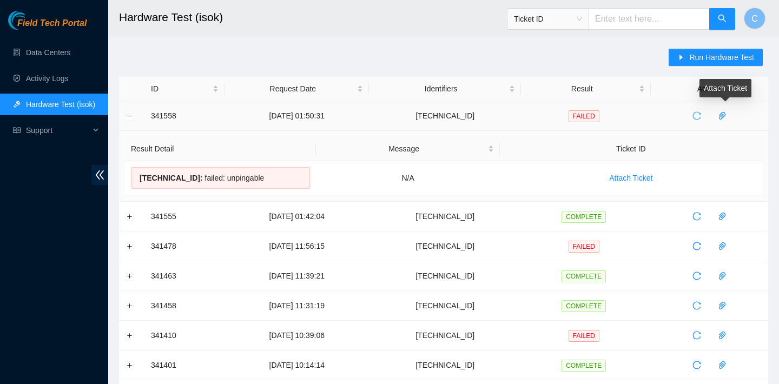
click at [705, 114] on span "reload" at bounding box center [697, 115] width 16 height 9
drag, startPoint x: 279, startPoint y: 177, endPoint x: 141, endPoint y: 173, distance: 138.6
click at [141, 173] on div "23.193.39.199 : failed: unpingable" at bounding box center [220, 178] width 179 height 22
copy div "23.193.39.199 : failed: unpingable"
click at [701, 112] on icon "reload" at bounding box center [697, 115] width 9 height 9
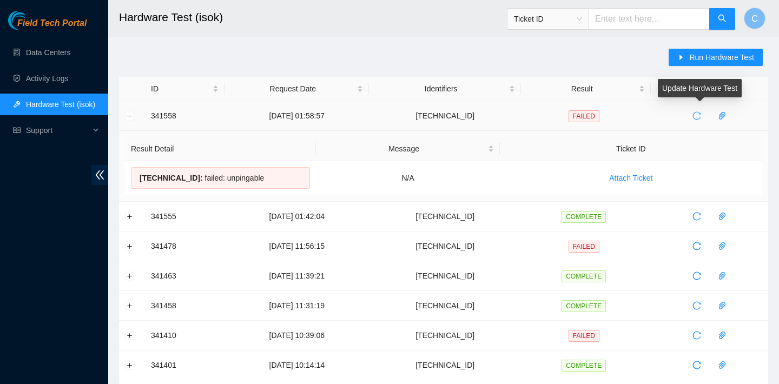
click at [705, 113] on span "reload" at bounding box center [697, 115] width 16 height 9
click at [697, 113] on span "reload" at bounding box center [697, 115] width 16 height 9
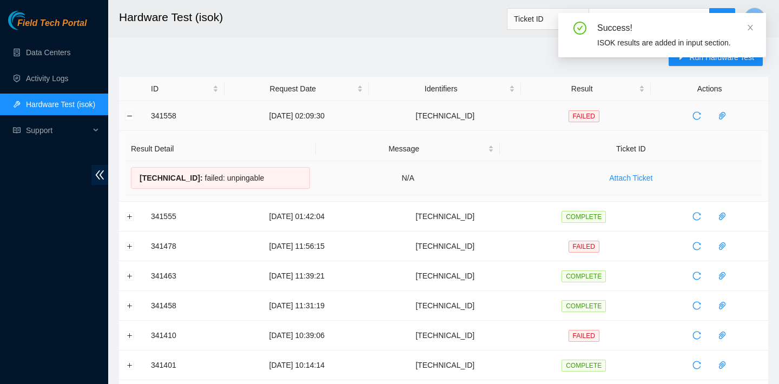
copy div "23.193.39.199 : failed: unpingable"
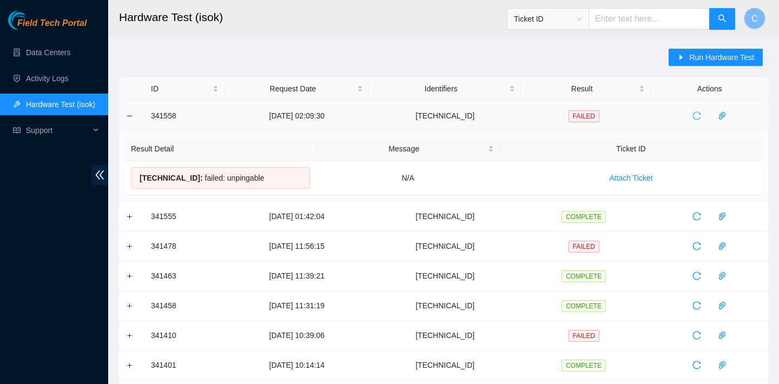
click at [705, 122] on button "button" at bounding box center [696, 115] width 17 height 17
click at [714, 54] on span "Run Hardware Test" at bounding box center [721, 57] width 65 height 12
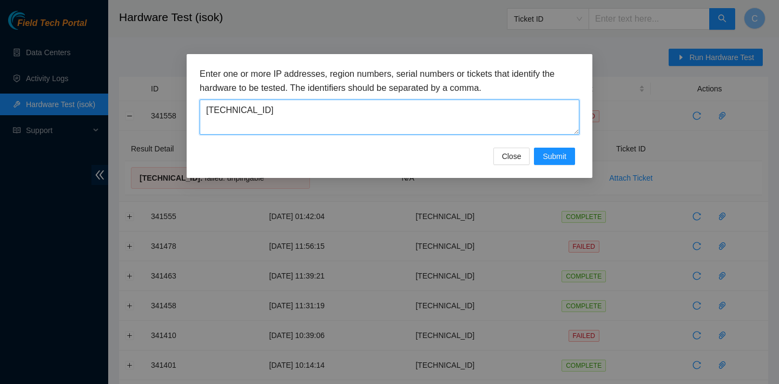
click at [425, 122] on textarea "[TECHNICAL_ID]" at bounding box center [390, 117] width 380 height 35
paste textarea "6"
type textarea "[TECHNICAL_ID]"
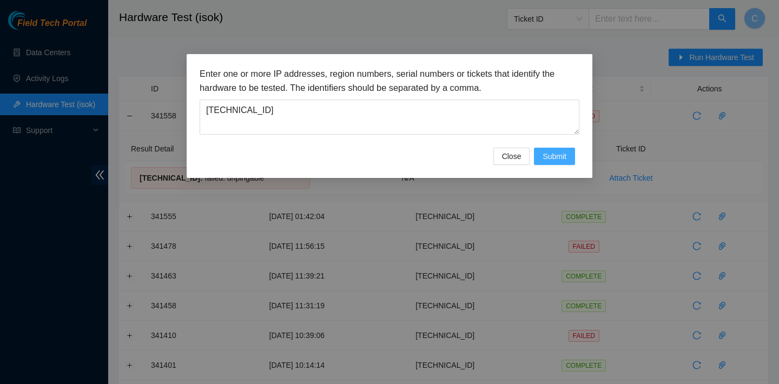
click at [562, 159] on span "Submit" at bounding box center [555, 156] width 24 height 12
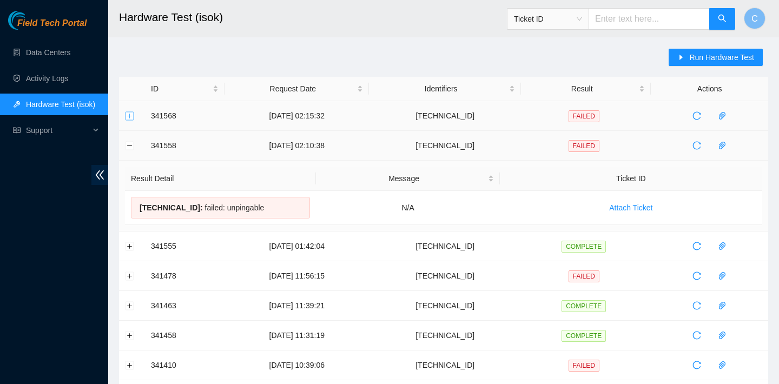
click at [129, 118] on button "Expand row" at bounding box center [130, 115] width 9 height 9
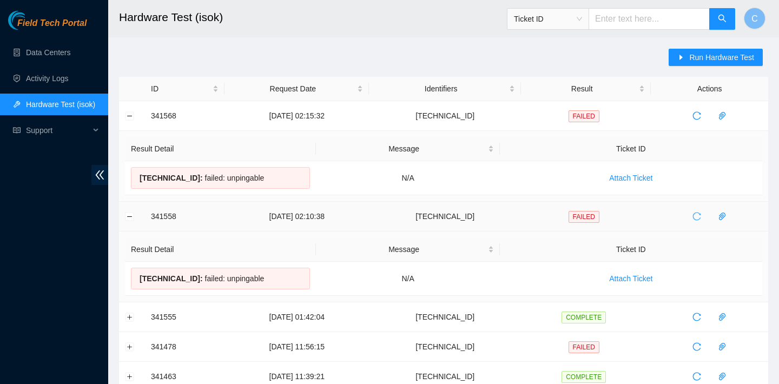
click at [698, 219] on icon "reload" at bounding box center [697, 216] width 9 height 9
click at [129, 113] on button "Collapse row" at bounding box center [130, 115] width 9 height 9
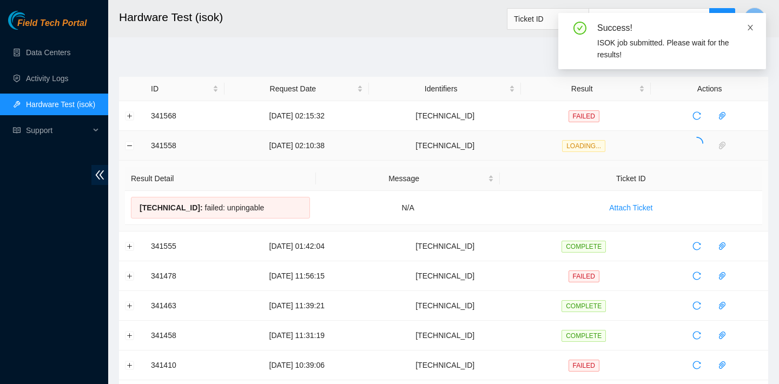
click at [749, 27] on icon "close" at bounding box center [751, 28] width 8 height 8
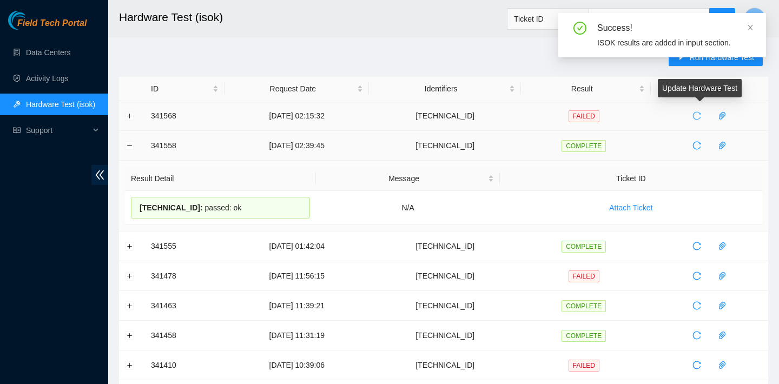
click at [705, 114] on span "reload" at bounding box center [697, 115] width 16 height 9
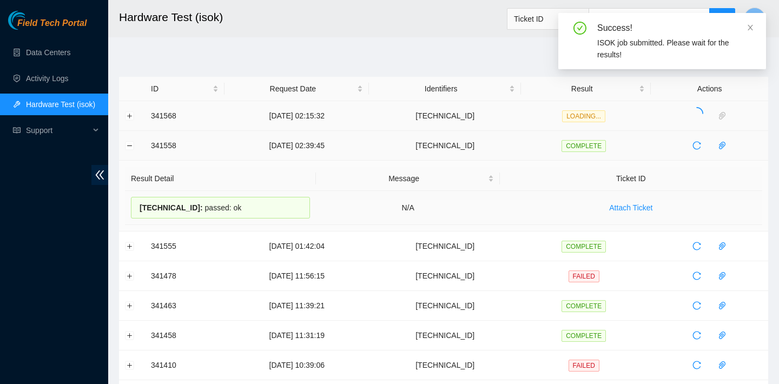
drag, startPoint x: 257, startPoint y: 208, endPoint x: 141, endPoint y: 206, distance: 115.3
click at [141, 206] on div "23.193.39.199 : passed: ok" at bounding box center [220, 208] width 179 height 22
copy div "23.193.39.199 : passed: ok"
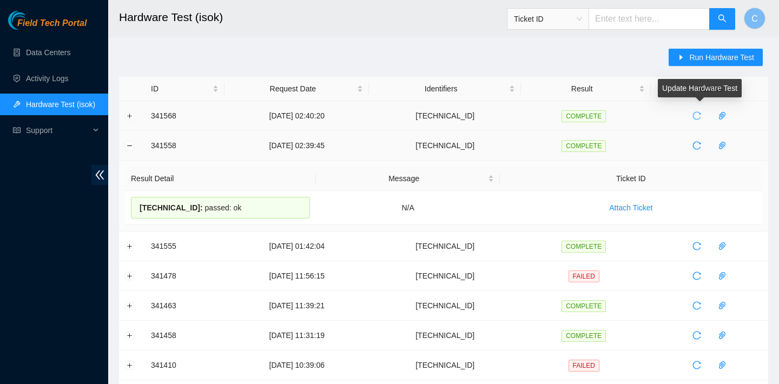
click at [705, 119] on span "reload" at bounding box center [697, 115] width 16 height 9
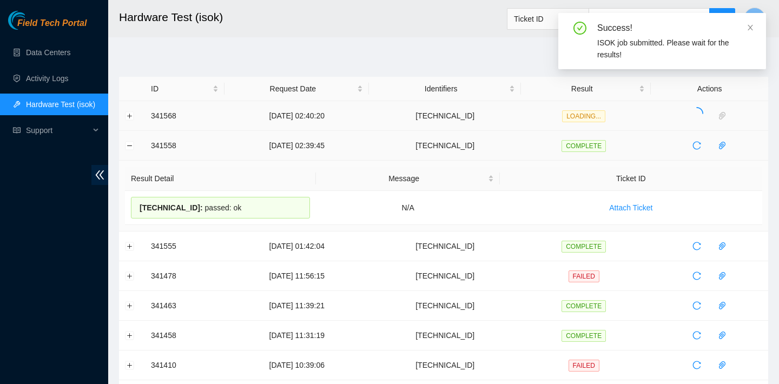
click at [134, 142] on td at bounding box center [132, 146] width 26 height 30
click at [132, 143] on button "Collapse row" at bounding box center [130, 145] width 9 height 9
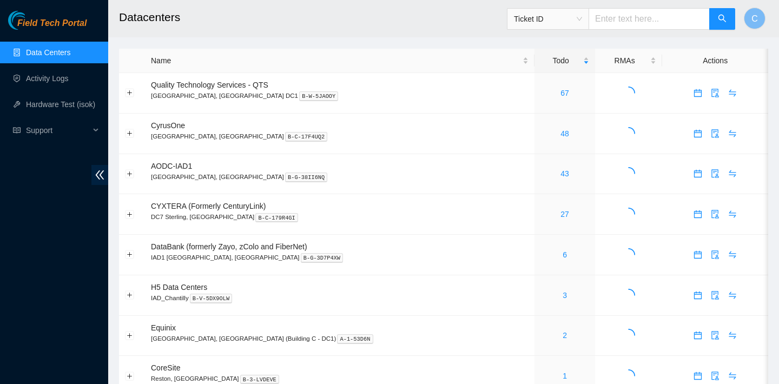
click at [582, 20] on span "Ticket ID" at bounding box center [548, 19] width 68 height 16
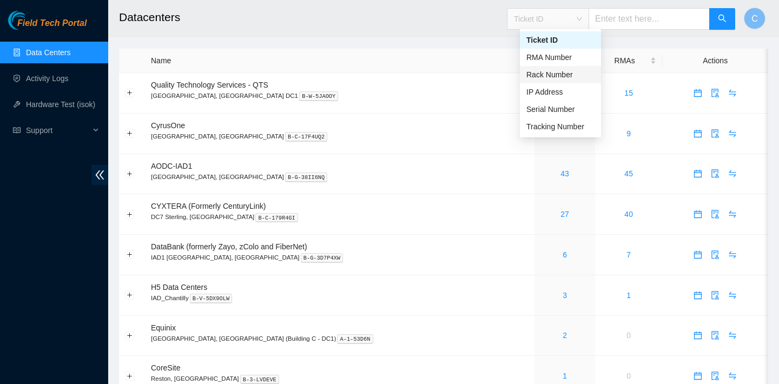
click at [562, 75] on div "Rack Number" at bounding box center [561, 75] width 68 height 12
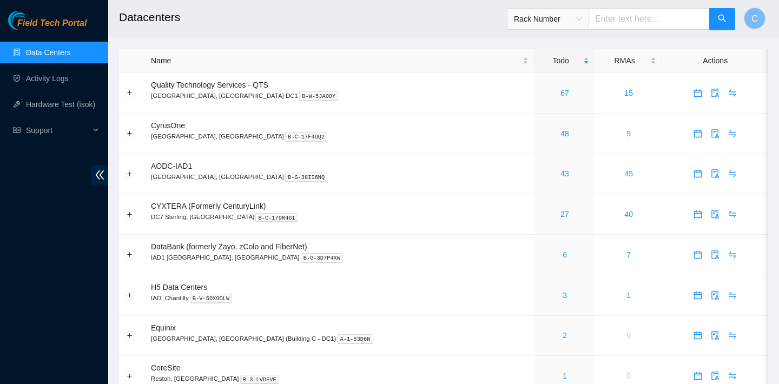
click at [659, 23] on input "text" at bounding box center [649, 19] width 121 height 22
type input "p47-q14"
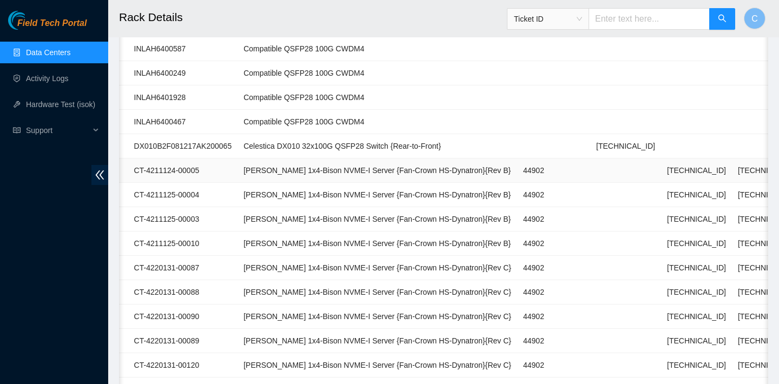
scroll to position [0, 209]
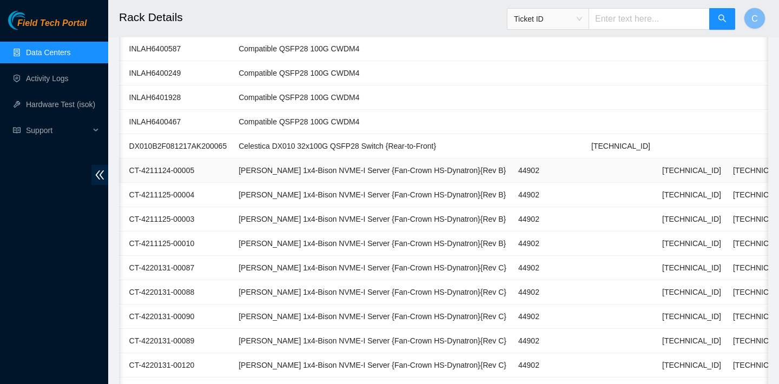
click at [697, 167] on td "[TECHNICAL_ID]" at bounding box center [691, 171] width 71 height 24
drag, startPoint x: 697, startPoint y: 167, endPoint x: 638, endPoint y: 172, distance: 59.1
click at [656, 172] on td "[TECHNICAL_ID]" at bounding box center [691, 171] width 71 height 24
copy td "[TECHNICAL_ID]"
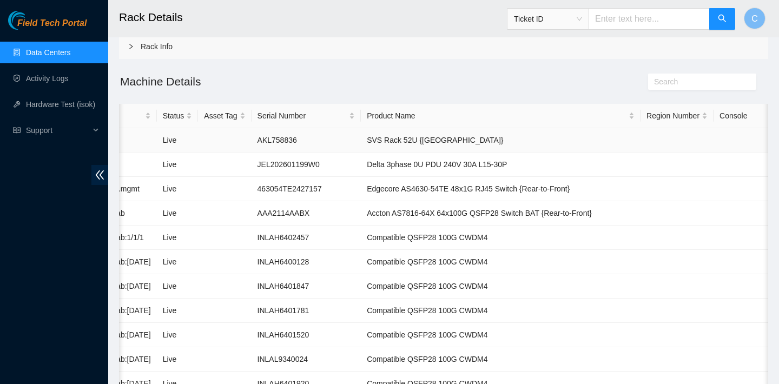
scroll to position [0, 0]
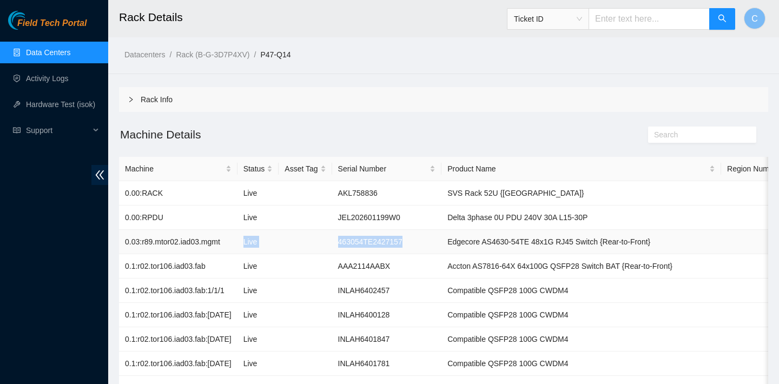
drag, startPoint x: 232, startPoint y: 242, endPoint x: 418, endPoint y: 235, distance: 186.8
click at [418, 235] on tr "0.03:r89.mtor02.iad03.mgmt Live 463054TE2427157 Edgecore AS4630-54TE 48x1G RJ45…" at bounding box center [598, 242] width 959 height 24
click at [418, 235] on td "463054TE2427157" at bounding box center [387, 242] width 110 height 24
click at [221, 268] on td "0.1:r02.tor106.iad03.fab" at bounding box center [178, 266] width 119 height 24
click at [216, 268] on td "0.1:r02.tor106.iad03.fab" at bounding box center [178, 266] width 119 height 24
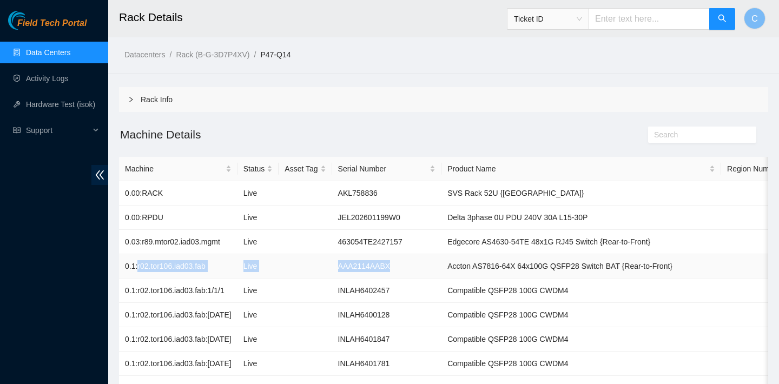
drag, startPoint x: 404, startPoint y: 266, endPoint x: 139, endPoint y: 267, distance: 265.7
click at [139, 267] on tr "0.1:r02.tor106.iad03.fab Live AAA2114AABX Accton AS7816-64X 64x100G QSFP28 Swit…" at bounding box center [598, 266] width 959 height 24
copy tr "r02.tor106.iad03.fab Live AAA2114AABX"
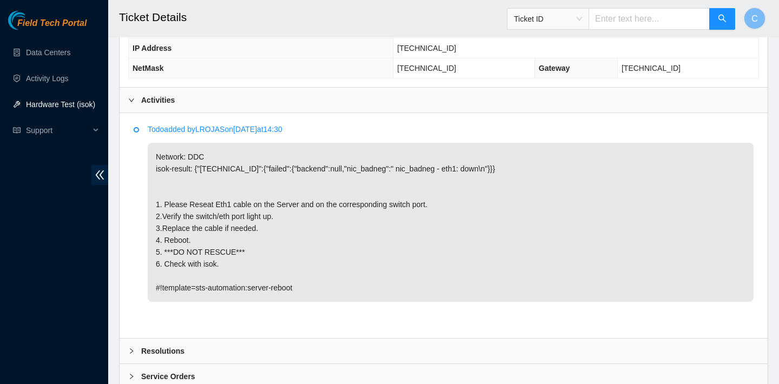
scroll to position [511, 0]
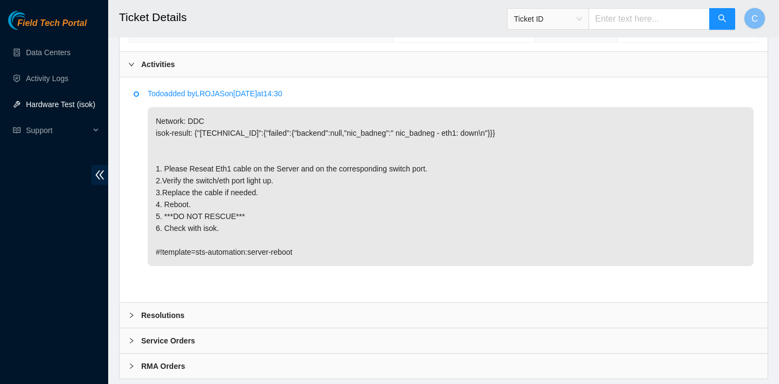
click at [315, 311] on div "Resolutions" at bounding box center [444, 315] width 648 height 25
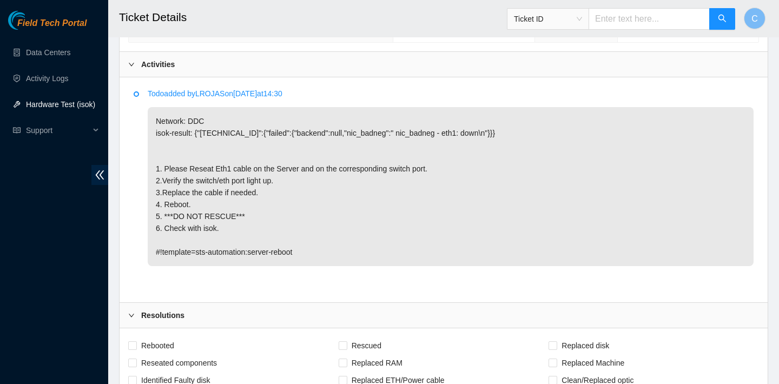
scroll to position [561, 0]
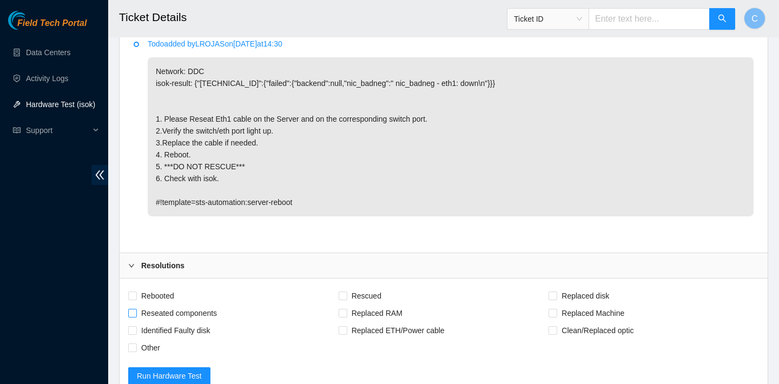
click at [149, 313] on span "Reseated components" at bounding box center [179, 313] width 84 height 17
click at [136, 313] on input "Reseated components" at bounding box center [132, 313] width 8 height 8
checkbox input "true"
click at [159, 294] on span "Rebooted" at bounding box center [158, 295] width 42 height 17
click at [136, 294] on input "Rebooted" at bounding box center [132, 296] width 8 height 8
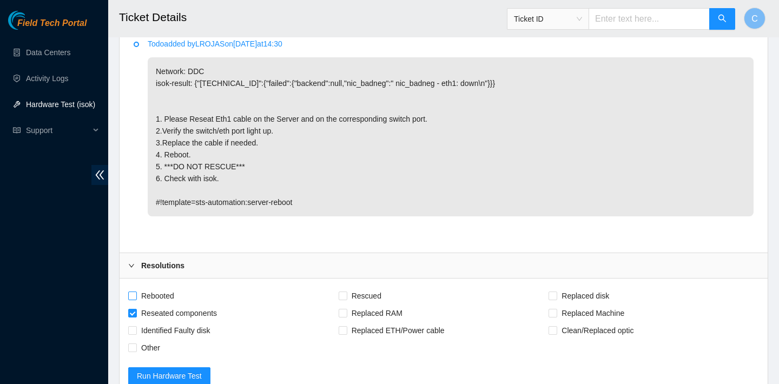
checkbox input "true"
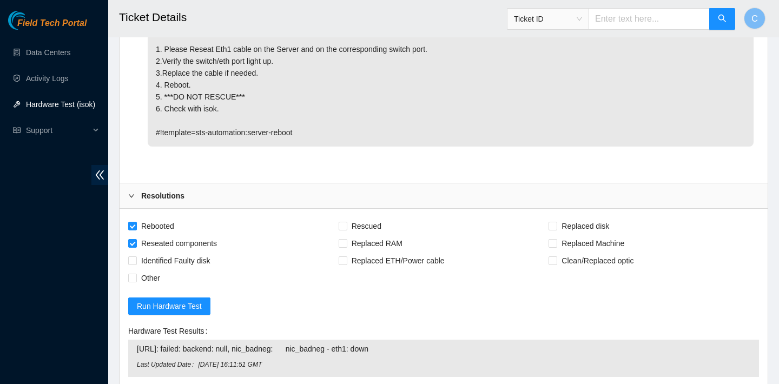
scroll to position [800, 0]
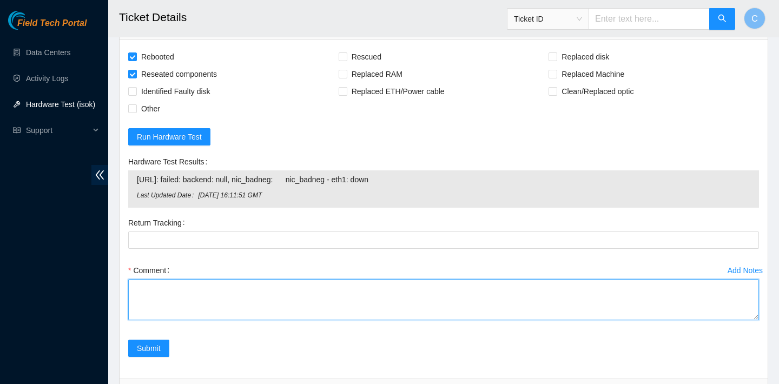
click at [192, 295] on textarea "Comment" at bounding box center [443, 299] width 631 height 41
click at [179, 282] on textarea "verifiesd" at bounding box center [443, 299] width 631 height 41
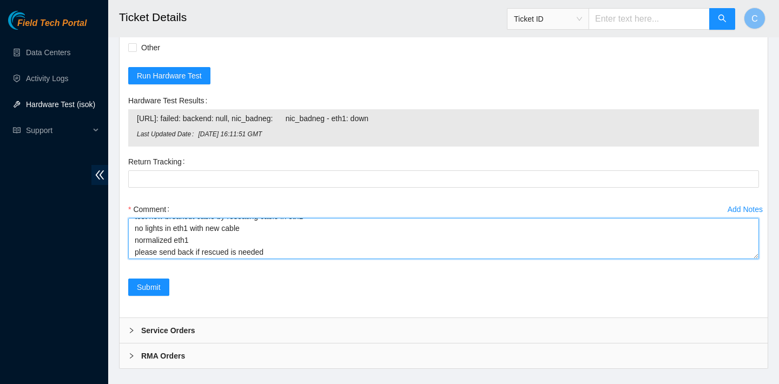
scroll to position [71, 0]
click at [198, 254] on textarea "verified SN reseated eth1 on both ports eth1 did not light up suspended other m…" at bounding box center [443, 238] width 631 height 41
type textarea "verified SN reseated eth1 on both ports eth1 did not light up suspended other m…"
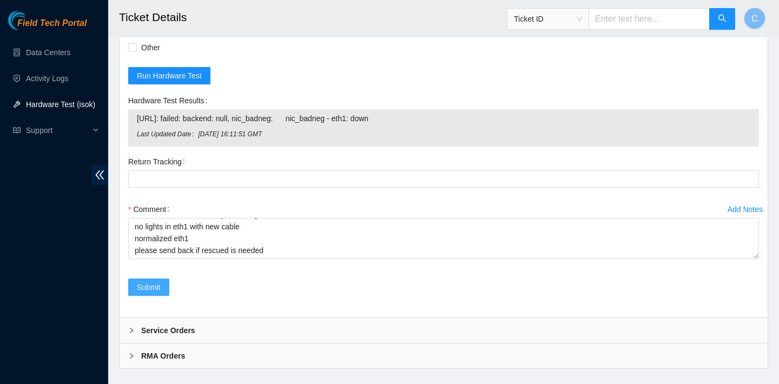
click at [138, 287] on span "Submit" at bounding box center [149, 287] width 24 height 12
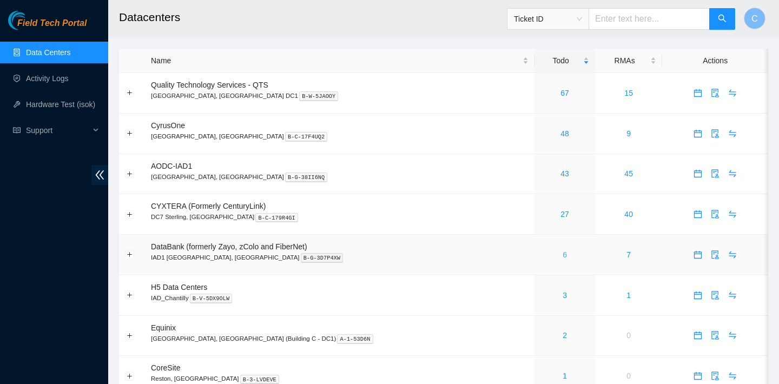
click at [563, 254] on link "6" at bounding box center [565, 255] width 4 height 9
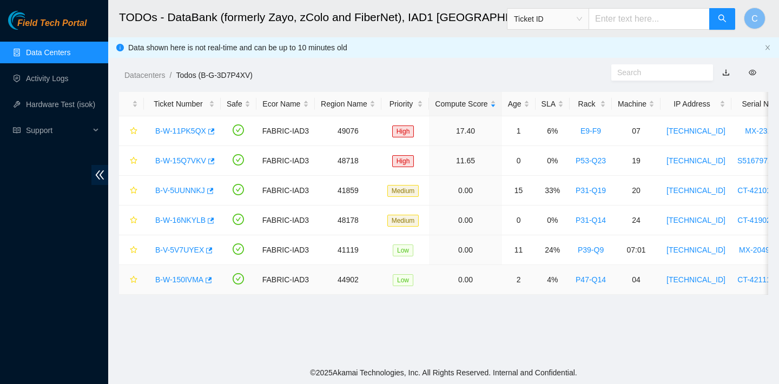
click at [169, 282] on link "B-W-150IVMA" at bounding box center [179, 279] width 48 height 9
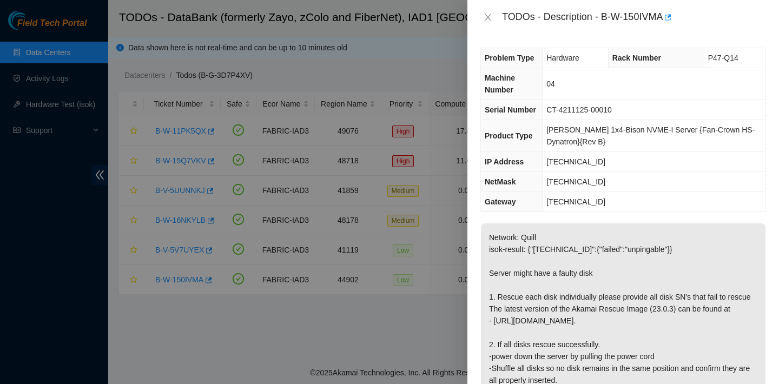
click at [214, 313] on div at bounding box center [389, 192] width 779 height 384
click at [487, 17] on icon "close" at bounding box center [488, 17] width 6 height 6
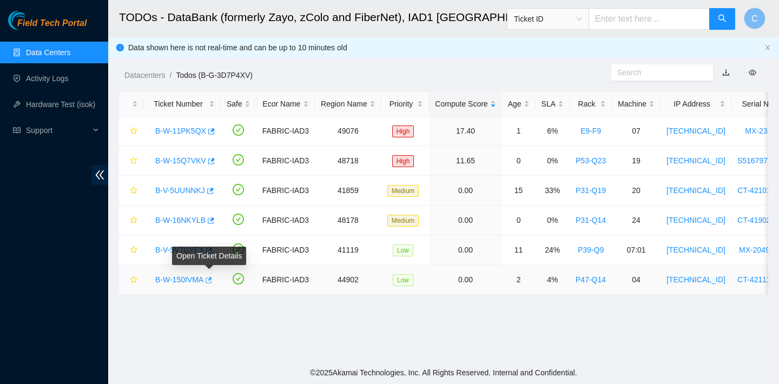
click at [212, 281] on icon "button" at bounding box center [208, 281] width 8 height 8
click at [215, 191] on div "B-V-5UUNNKJ" at bounding box center [182, 190] width 65 height 17
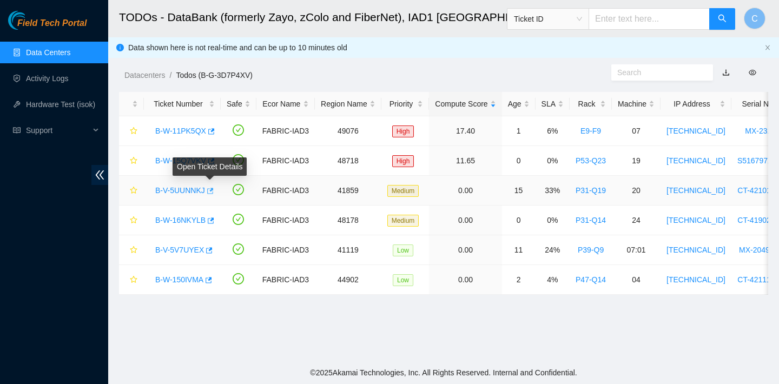
click at [212, 192] on icon "button" at bounding box center [210, 191] width 8 height 8
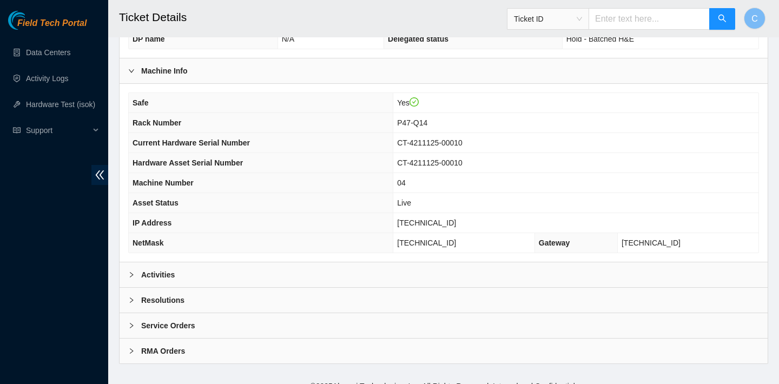
scroll to position [293, 0]
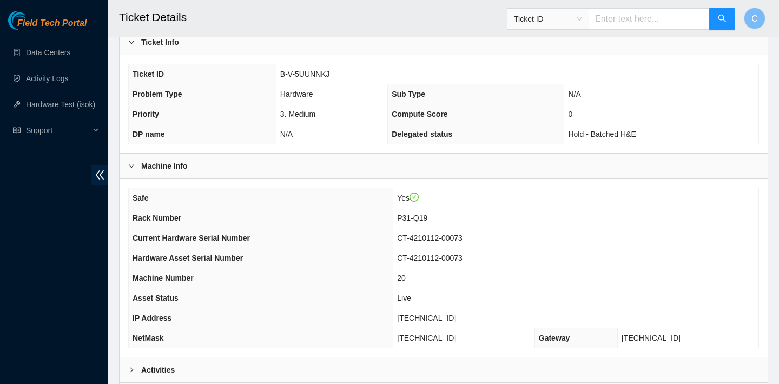
scroll to position [314, 0]
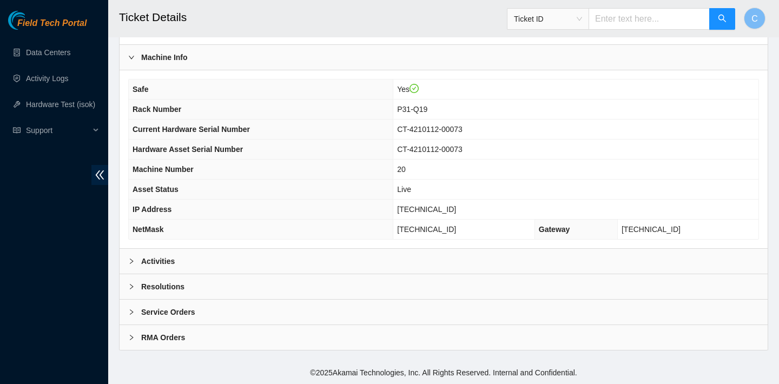
click at [242, 291] on div "Resolutions" at bounding box center [444, 286] width 648 height 25
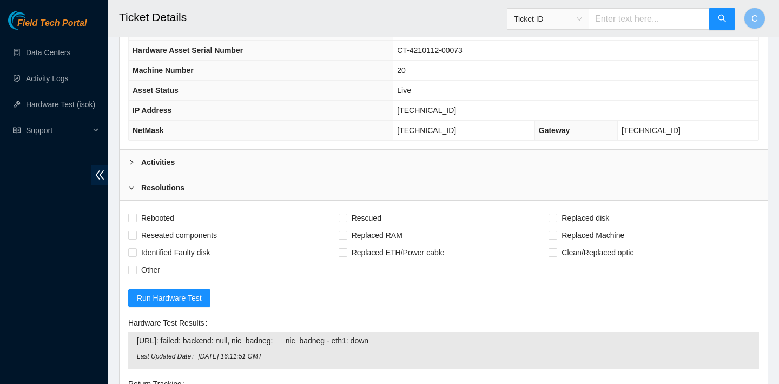
scroll to position [472, 0]
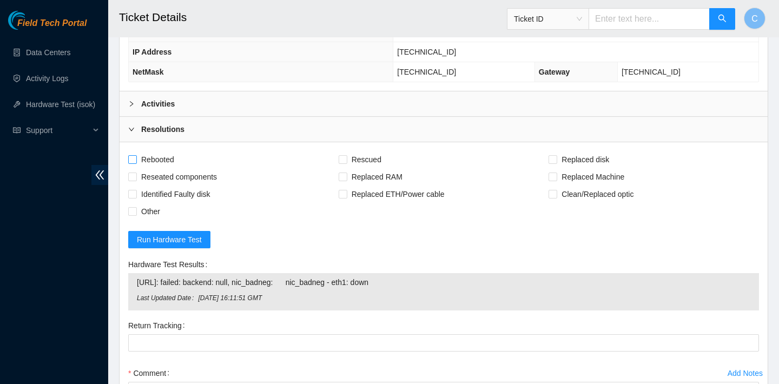
click at [155, 153] on span "Rebooted" at bounding box center [158, 159] width 42 height 17
click at [136, 155] on input "Rebooted" at bounding box center [132, 159] width 8 height 8
checkbox input "true"
click at [187, 175] on span "Reseated components" at bounding box center [179, 176] width 84 height 17
click at [136, 175] on input "Reseated components" at bounding box center [132, 177] width 8 height 8
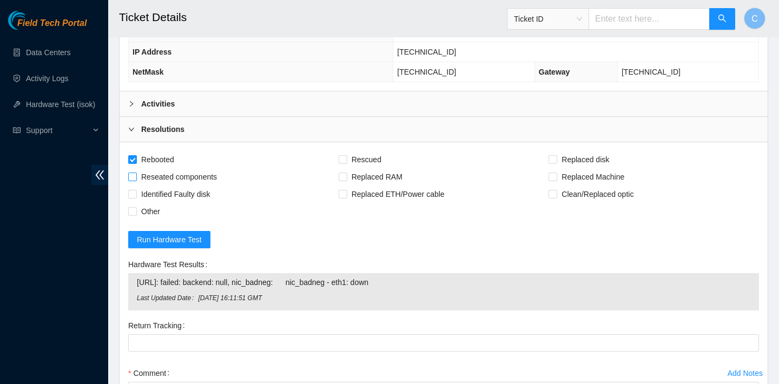
checkbox input "true"
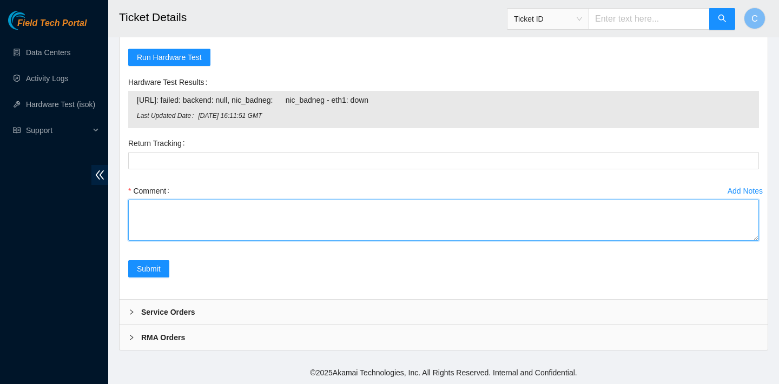
click at [169, 220] on textarea "Comment" at bounding box center [443, 220] width 631 height 41
click at [194, 219] on textarea "verified SN reseat eth1 on bith ports" at bounding box center [443, 220] width 631 height 41
click at [220, 221] on textarea "verified SN reseat eth1 on both ports" at bounding box center [443, 220] width 631 height 41
click at [227, 217] on textarea "verified SN reseat eth1 on both ports" at bounding box center [443, 220] width 631 height 41
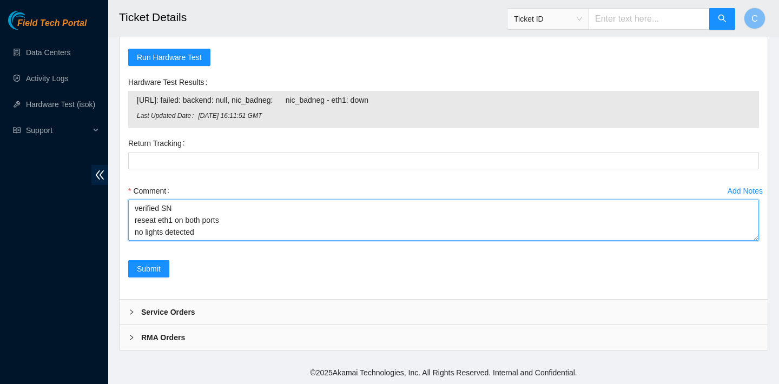
drag, startPoint x: 266, startPoint y: 238, endPoint x: 100, endPoint y: 189, distance: 173.1
click at [236, 226] on textarea "verified SN reseat eth1 on both ports no lights detected switch cables to test …" at bounding box center [443, 220] width 631 height 41
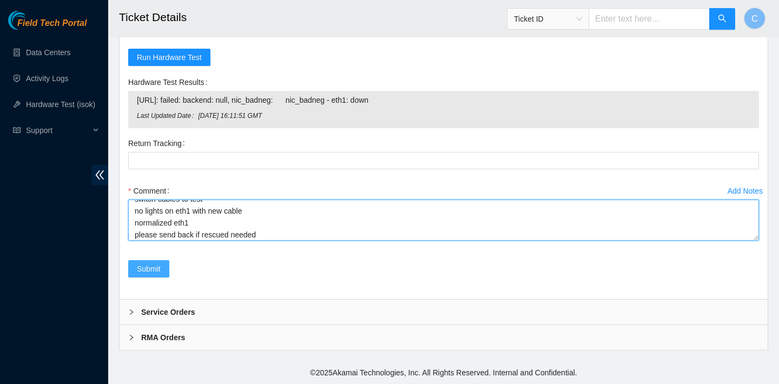
type textarea "verified SN reseat eth1 on both ports no lights detected switch cables to test …"
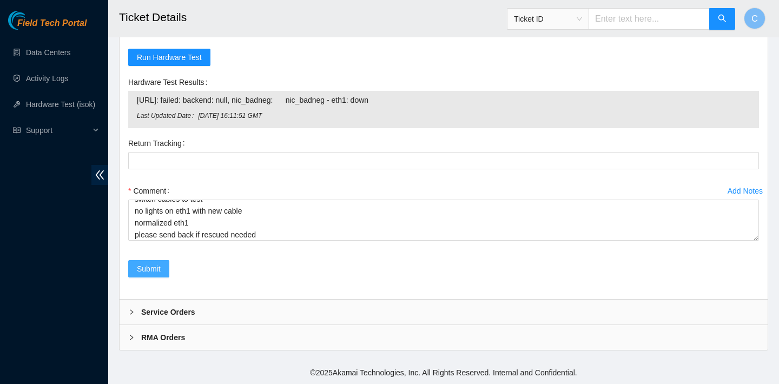
click at [161, 268] on button "Submit" at bounding box center [148, 268] width 41 height 17
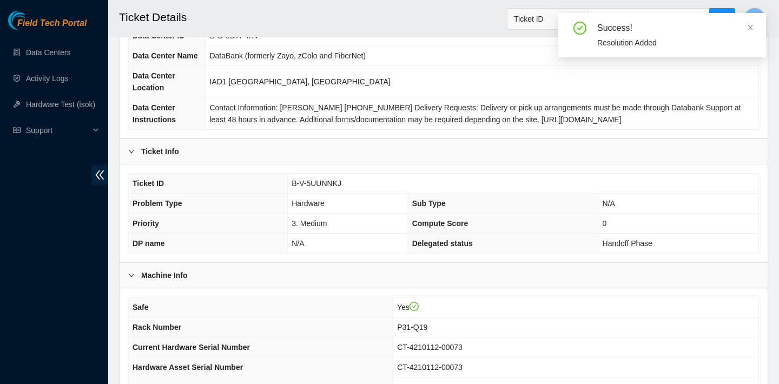
scroll to position [314, 0]
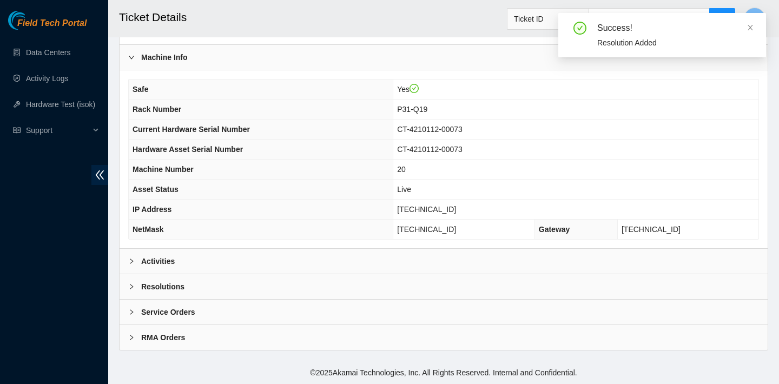
click at [389, 252] on div "Activities" at bounding box center [444, 261] width 648 height 25
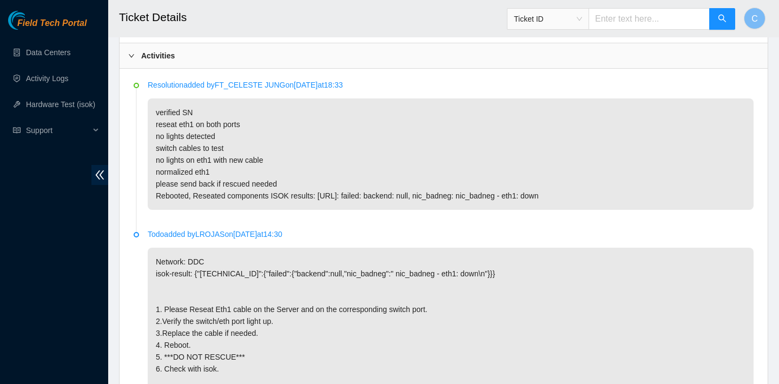
scroll to position [548, 0]
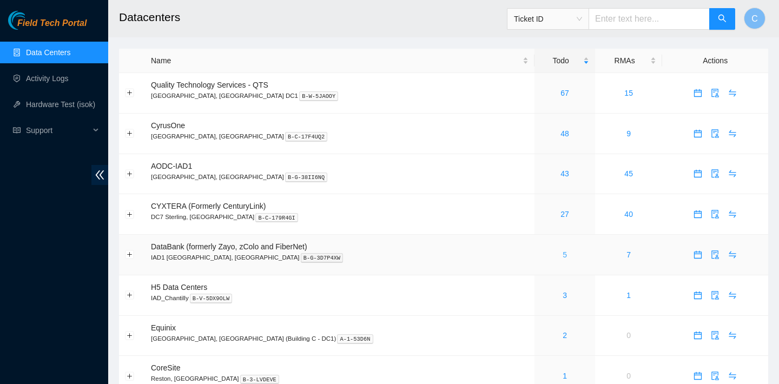
click at [563, 252] on link "5" at bounding box center [565, 255] width 4 height 9
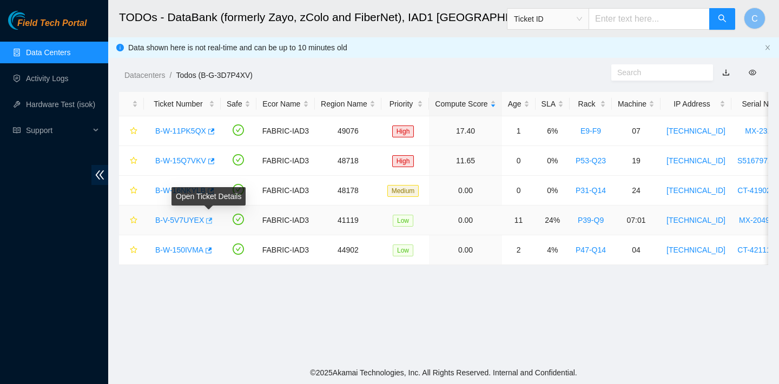
click at [210, 222] on icon "button" at bounding box center [209, 221] width 8 height 8
click at [214, 191] on icon "button" at bounding box center [211, 191] width 6 height 6
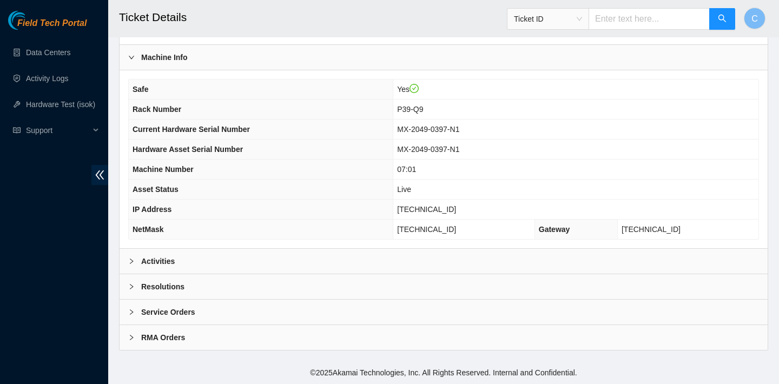
click at [332, 254] on div "Activities" at bounding box center [444, 261] width 648 height 25
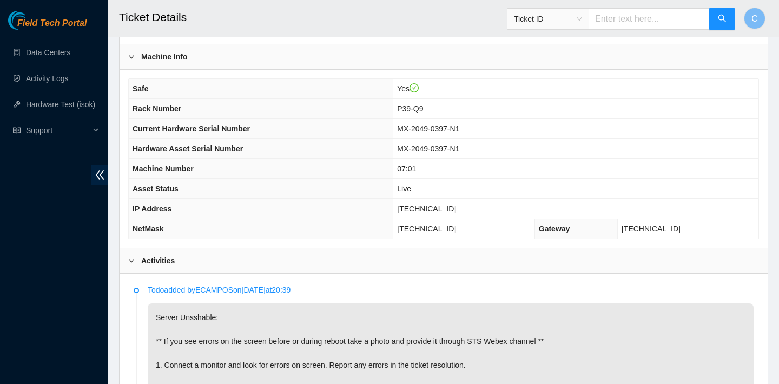
scroll to position [391, 0]
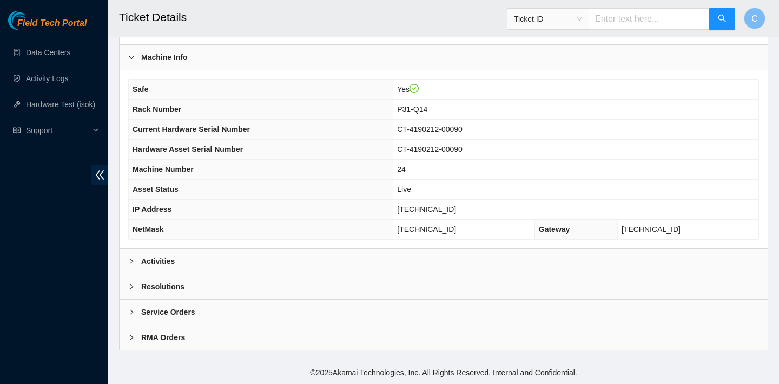
click at [278, 255] on div "Activities" at bounding box center [444, 261] width 648 height 25
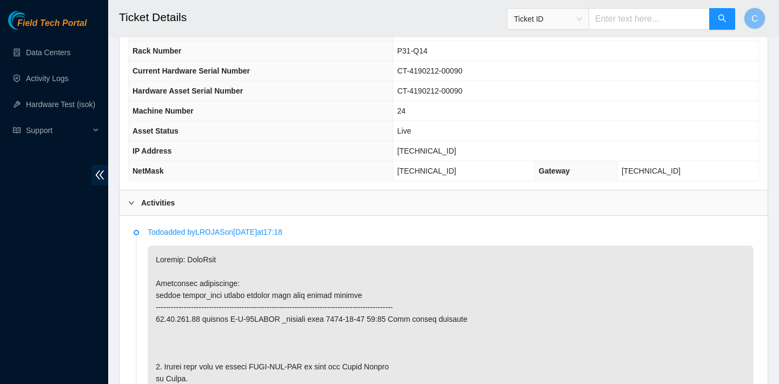
scroll to position [637, 0]
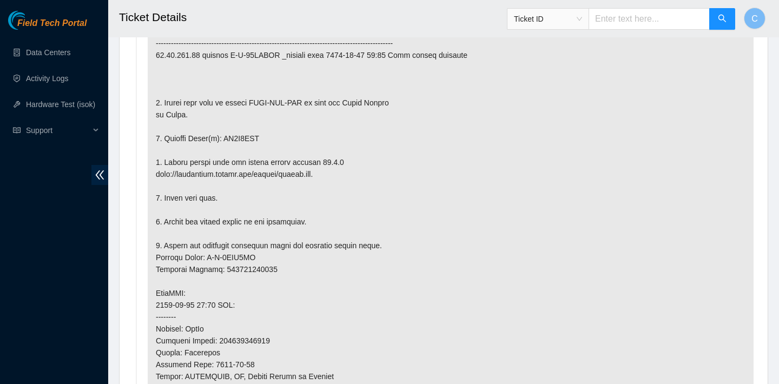
click at [287, 268] on p at bounding box center [451, 287] width 606 height 611
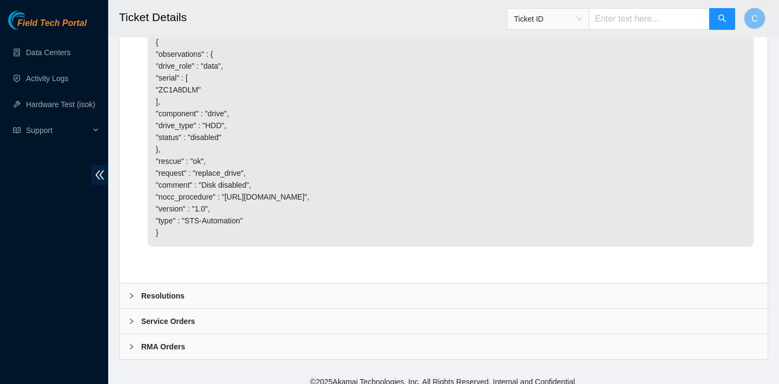
scroll to position [2072, 0]
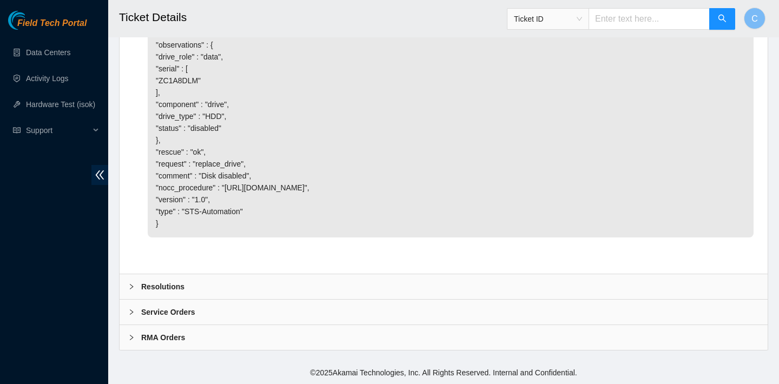
click at [279, 282] on div "Resolutions" at bounding box center [444, 286] width 648 height 25
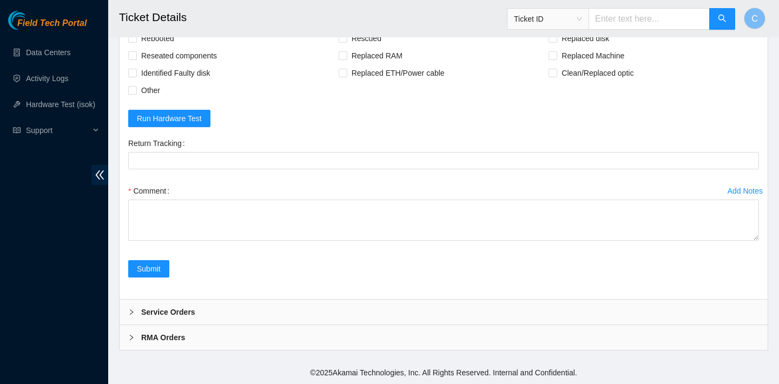
scroll to position [2316, 0]
click at [165, 47] on span "Rebooted" at bounding box center [158, 38] width 42 height 17
click at [136, 42] on input "Rebooted" at bounding box center [132, 38] width 8 height 8
checkbox input "true"
click at [353, 47] on span "Rescued" at bounding box center [366, 38] width 38 height 17
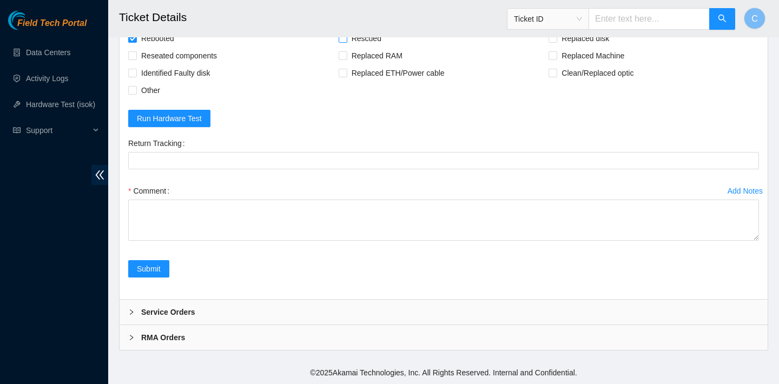
click at [346, 42] on input "Rescued" at bounding box center [343, 38] width 8 height 8
checkbox input "true"
click at [558, 47] on span "Replaced disk" at bounding box center [585, 38] width 56 height 17
click at [556, 42] on input "Replaced disk" at bounding box center [553, 38] width 8 height 8
checkbox input "true"
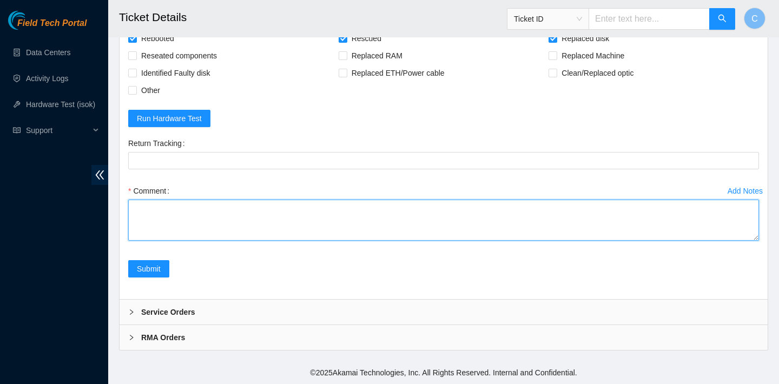
click at [285, 241] on textarea "Comment" at bounding box center [443, 220] width 631 height 41
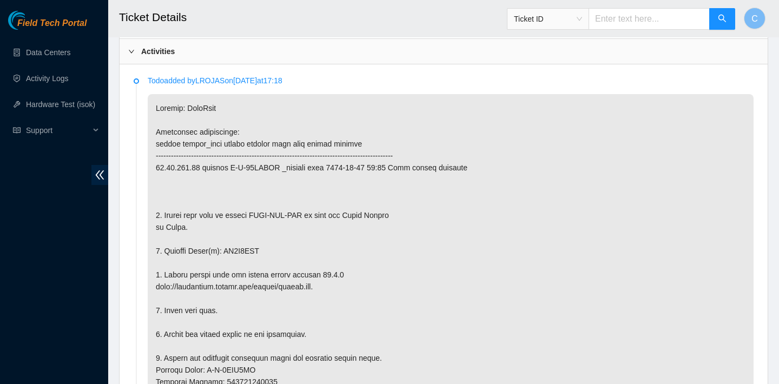
scroll to position [555, 0]
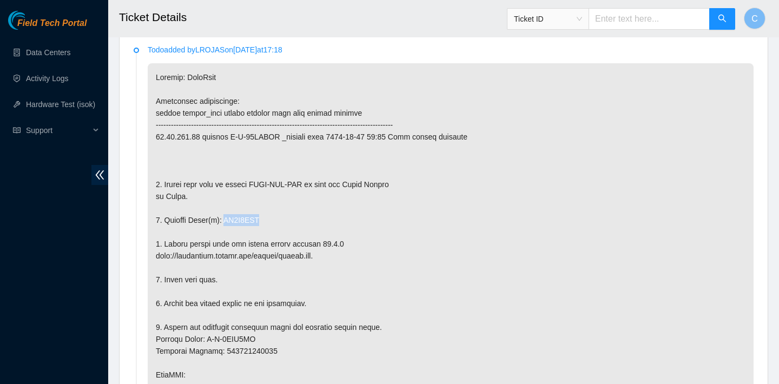
drag, startPoint x: 273, startPoint y: 219, endPoint x: 227, endPoint y: 218, distance: 45.5
click at [227, 218] on p at bounding box center [451, 368] width 606 height 611
copy p "ZC1A8DLM"
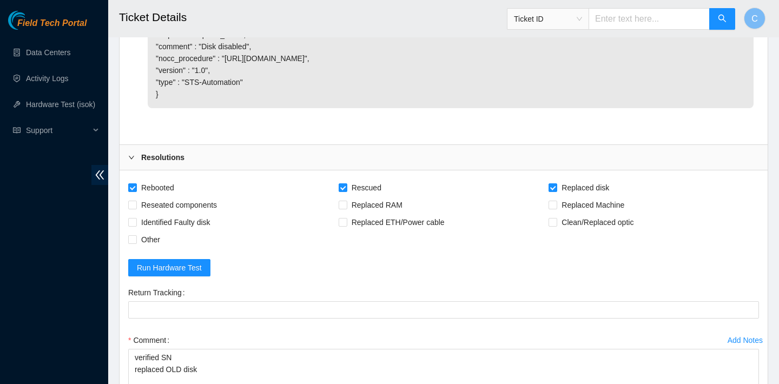
scroll to position [2350, 0]
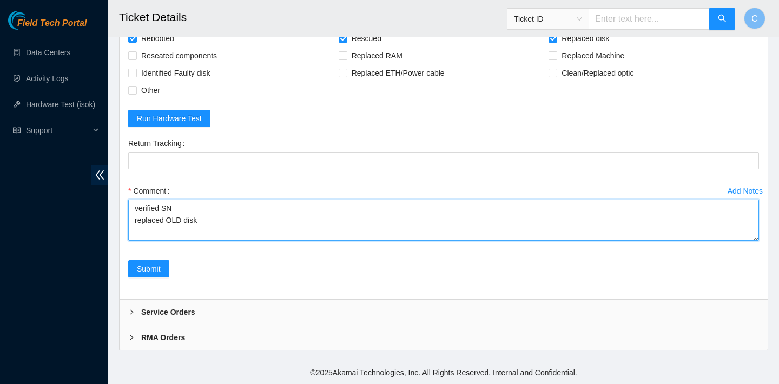
click at [254, 223] on textarea "verified SN replaced OLD disk" at bounding box center [443, 220] width 631 height 41
paste textarea "ZC1A8DLM"
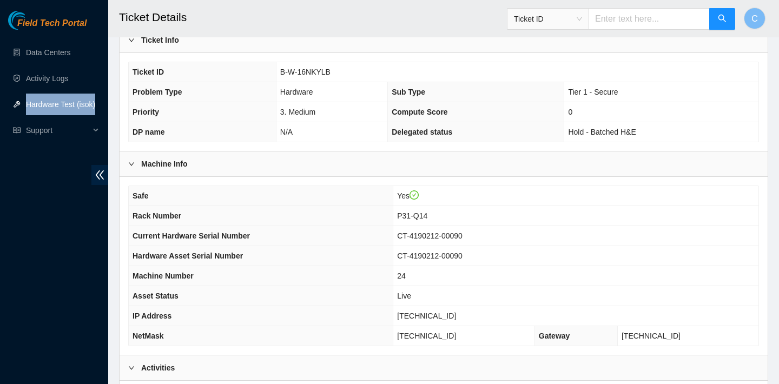
scroll to position [278, 0]
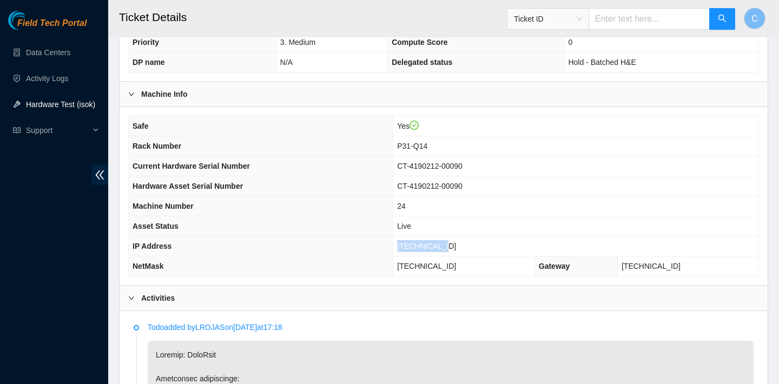
drag, startPoint x: 469, startPoint y: 246, endPoint x: 413, endPoint y: 244, distance: 55.8
click at [413, 244] on td "[TECHNICAL_ID]" at bounding box center [575, 246] width 365 height 20
copy span "[TECHNICAL_ID]"
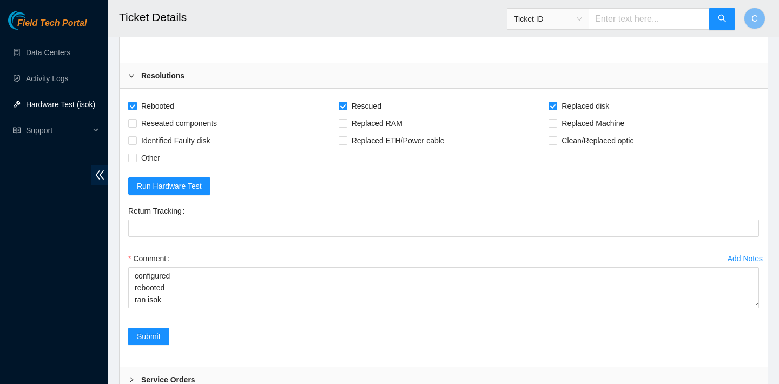
scroll to position [2350, 0]
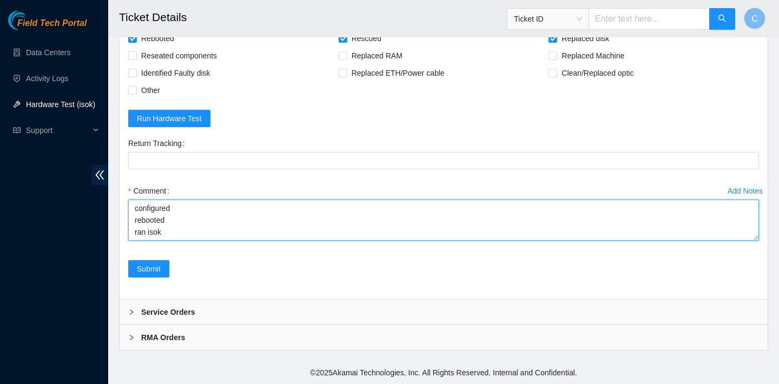
click at [207, 233] on textarea "verified SN replaced OLD disk ZC1A8DLM with NEW disk Z1Z8QX7F rebooted rescued …" at bounding box center [443, 220] width 631 height 41
paste textarea "23.73.206.54 : passed: ok"
type textarea "verified SN replaced OLD disk ZC1A8DLM with NEW disk Z1Z8QX7F rebooted rescued …"
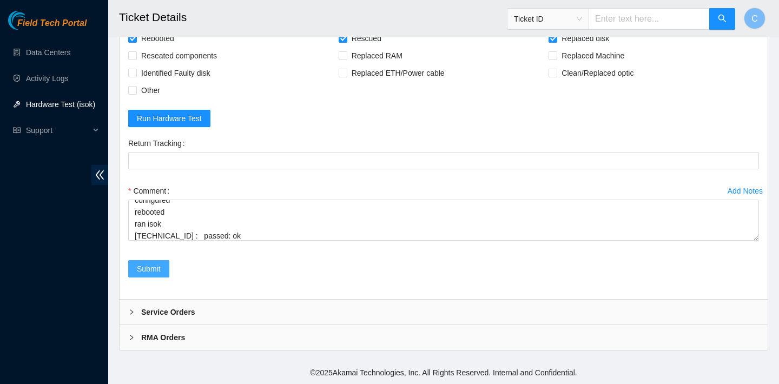
click at [159, 267] on span "Submit" at bounding box center [149, 269] width 24 height 12
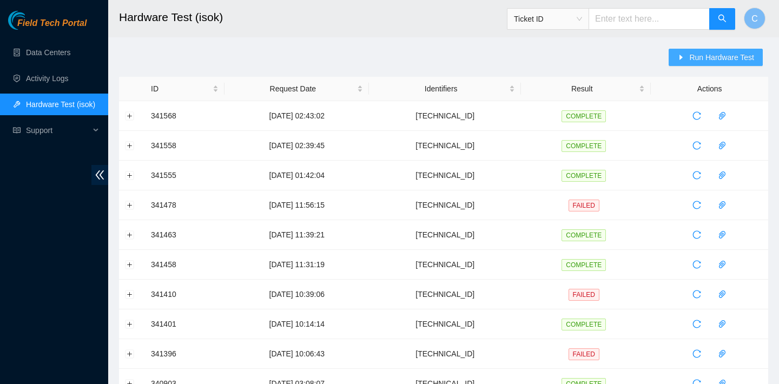
click at [695, 57] on span "Run Hardware Test" at bounding box center [721, 57] width 65 height 12
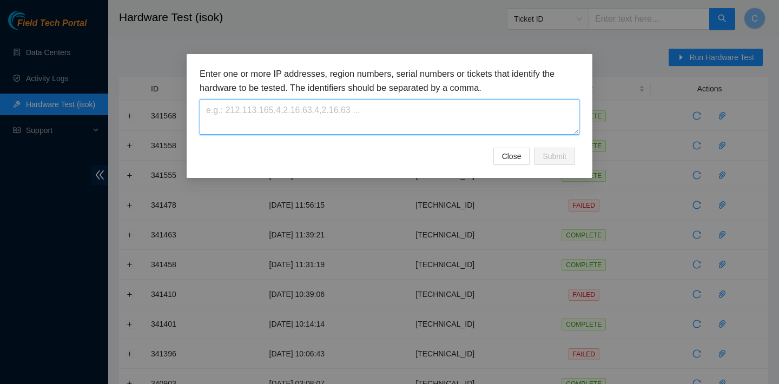
click at [396, 119] on textarea at bounding box center [390, 117] width 380 height 35
paste textarea "23.222.1.17"
type textarea "23.222.1.17"
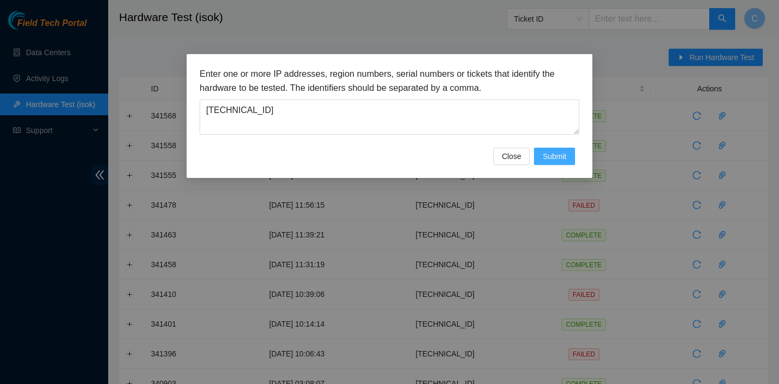
click at [569, 157] on button "Submit" at bounding box center [554, 156] width 41 height 17
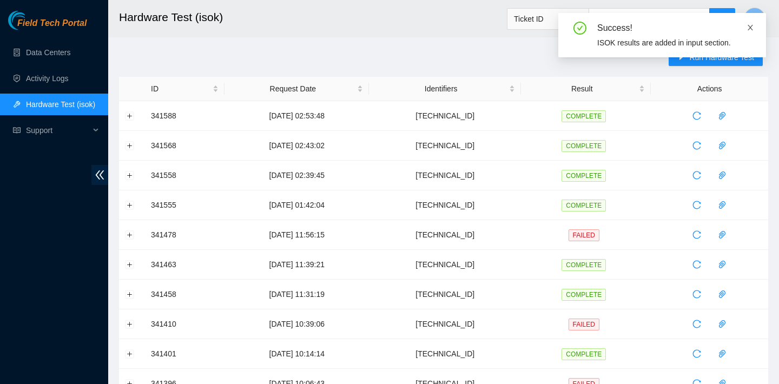
click at [750, 30] on icon "close" at bounding box center [751, 28] width 8 height 8
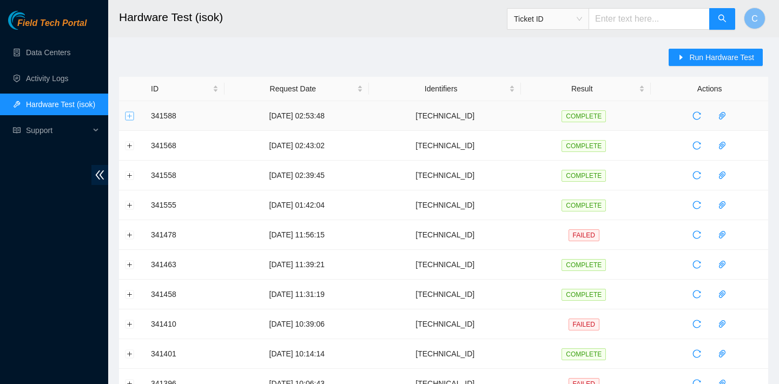
click at [129, 117] on button "Expand row" at bounding box center [130, 115] width 9 height 9
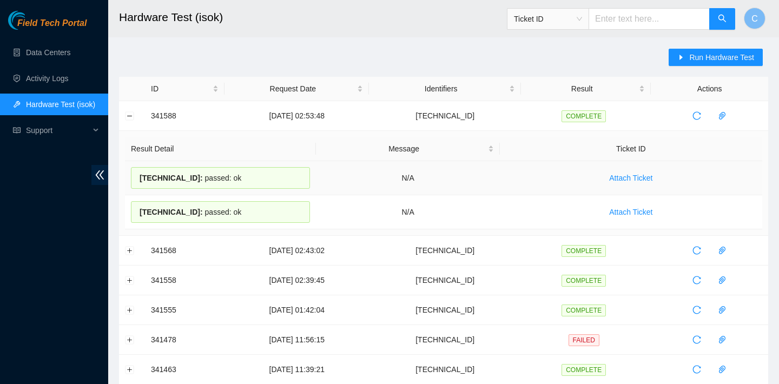
drag, startPoint x: 266, startPoint y: 213, endPoint x: 139, endPoint y: 179, distance: 131.5
click at [139, 179] on tbody "23.222.1.16 : passed: ok N/A Attach Ticket 23.222.1.17 : passed: ok N/A Attach …" at bounding box center [443, 195] width 637 height 68
copy tbody "23.222.1.16 : passed: ok N/A Attach Ticket 23.222.1.17 : passed: ok"
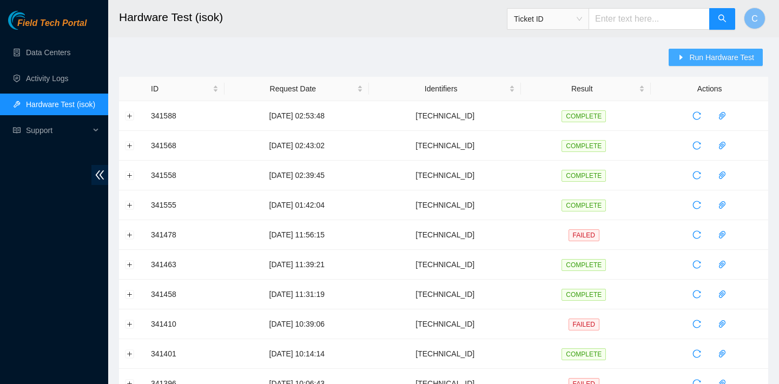
click at [713, 56] on span "Run Hardware Test" at bounding box center [721, 57] width 65 height 12
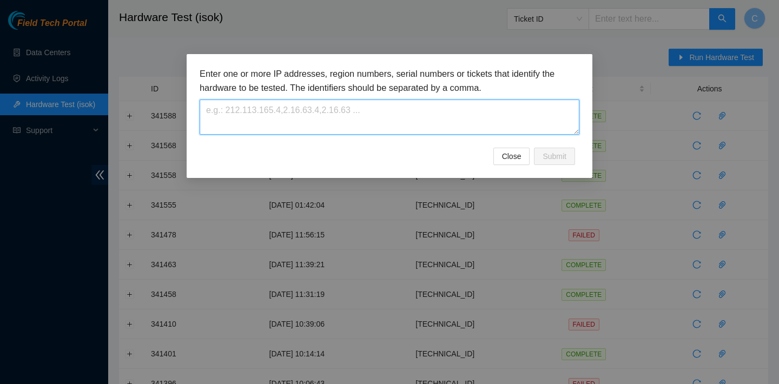
click at [490, 115] on textarea at bounding box center [390, 117] width 380 height 35
paste textarea "23.73.206.54"
type textarea "23.73.206.54"
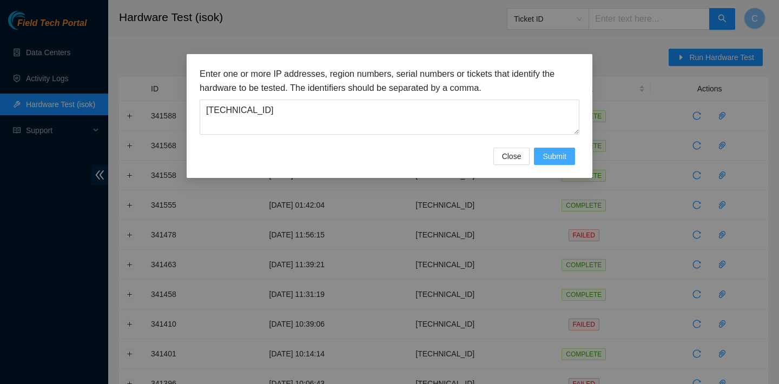
click at [556, 154] on span "Submit" at bounding box center [555, 156] width 24 height 12
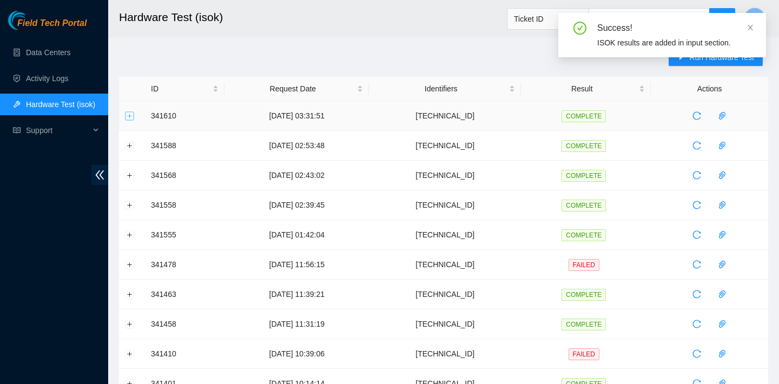
click at [131, 116] on button "Expand row" at bounding box center [130, 115] width 9 height 9
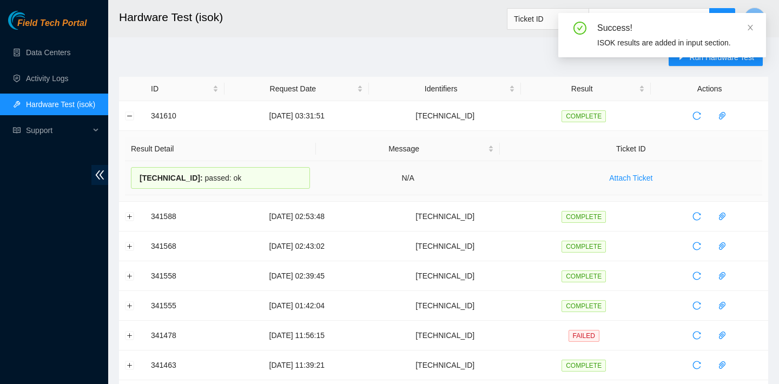
drag, startPoint x: 254, startPoint y: 172, endPoint x: 249, endPoint y: 177, distance: 6.9
click at [249, 177] on div "23.73.206.54 : passed: ok" at bounding box center [220, 178] width 179 height 22
copy div "23.73.206.54 : passed: ok"
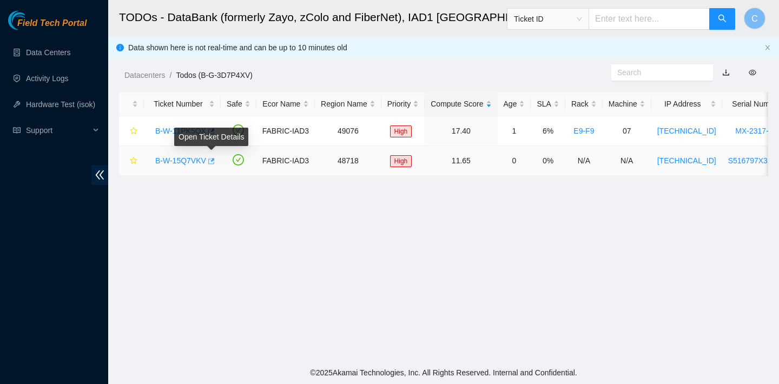
click at [214, 159] on icon "button" at bounding box center [211, 161] width 8 height 8
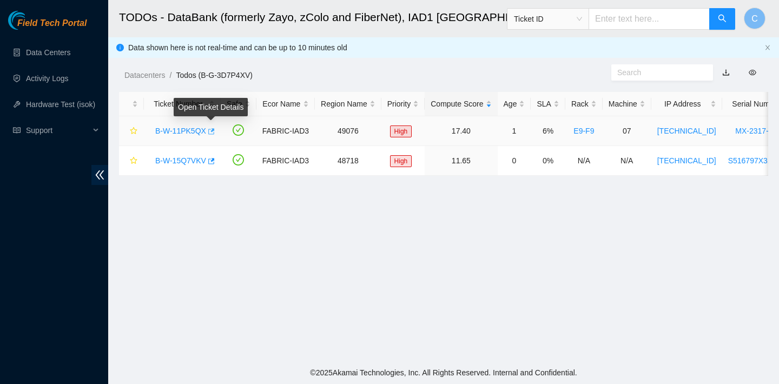
click at [213, 130] on icon "button" at bounding box center [211, 132] width 8 height 8
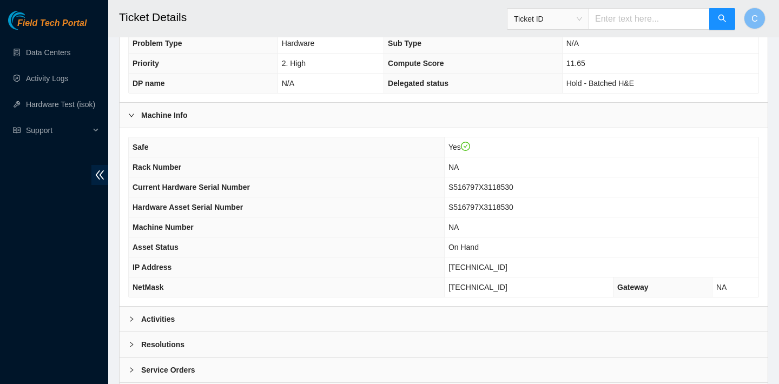
scroll to position [314, 0]
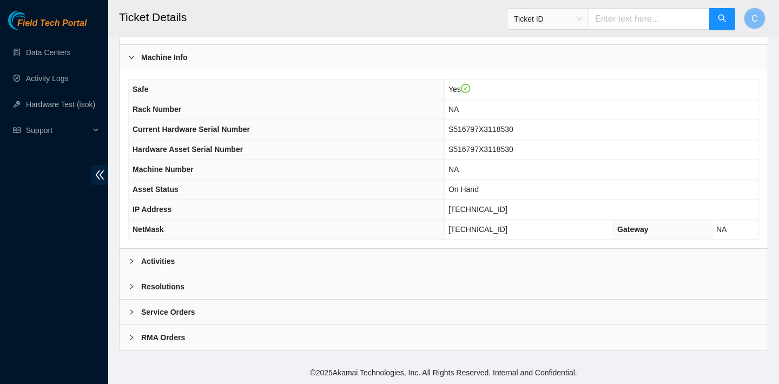
click at [303, 263] on div "Activities" at bounding box center [444, 261] width 648 height 25
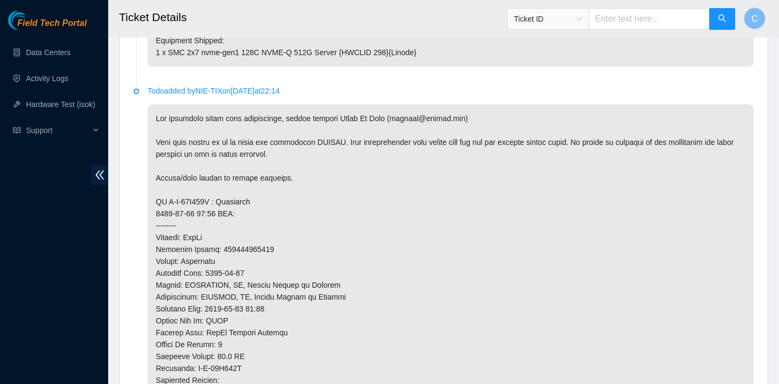
scroll to position [999, 0]
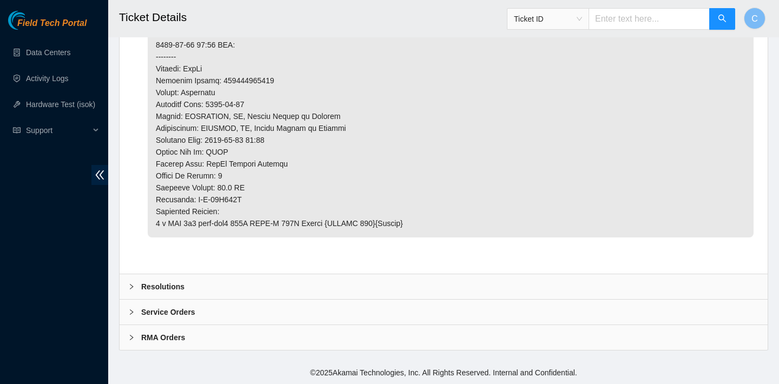
click at [381, 274] on div "Resolutions" at bounding box center [444, 286] width 648 height 25
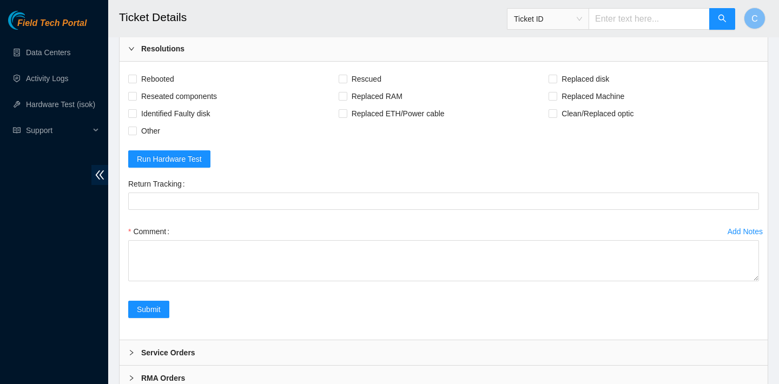
scroll to position [1181, 0]
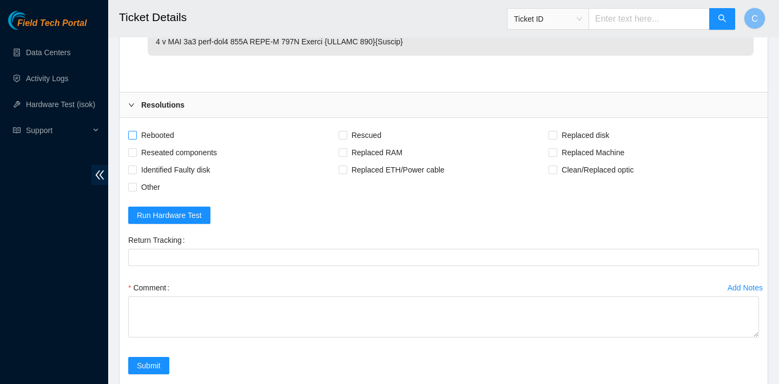
click at [162, 132] on span "Rebooted" at bounding box center [158, 135] width 42 height 17
click at [136, 132] on input "Rebooted" at bounding box center [132, 135] width 8 height 8
checkbox input "true"
click at [558, 153] on span "Replaced Machine" at bounding box center [592, 152] width 71 height 17
click at [556, 153] on input "Replaced Machine" at bounding box center [553, 152] width 8 height 8
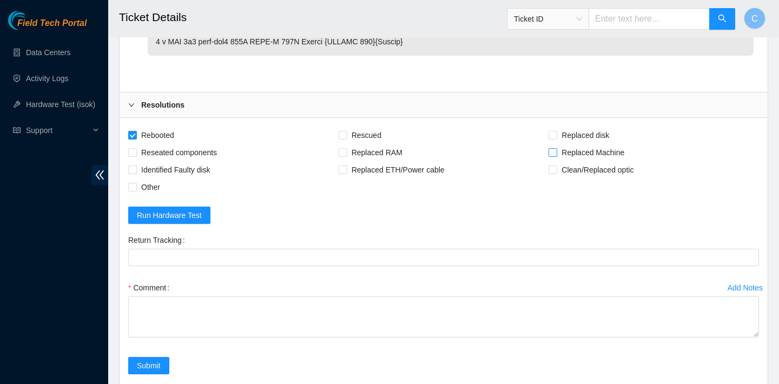
checkbox input "true"
click at [375, 131] on span "Rescued" at bounding box center [366, 135] width 38 height 17
click at [346, 131] on input "Rescued" at bounding box center [343, 135] width 8 height 8
checkbox input "true"
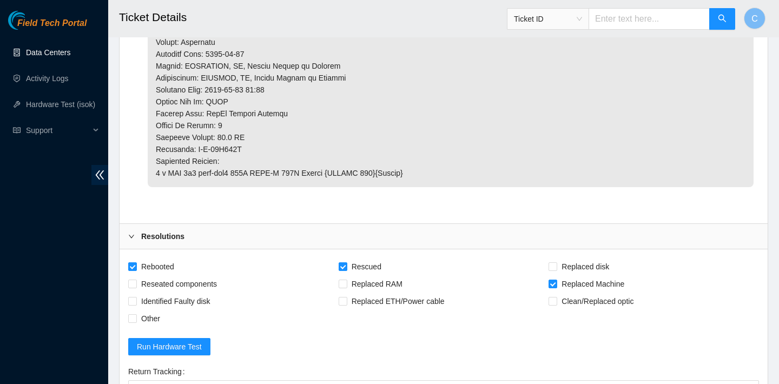
scroll to position [1248, 0]
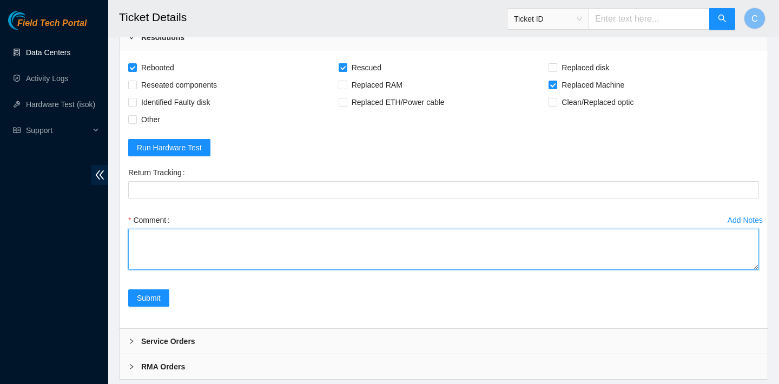
click at [492, 243] on textarea "Comment" at bounding box center [443, 249] width 631 height 41
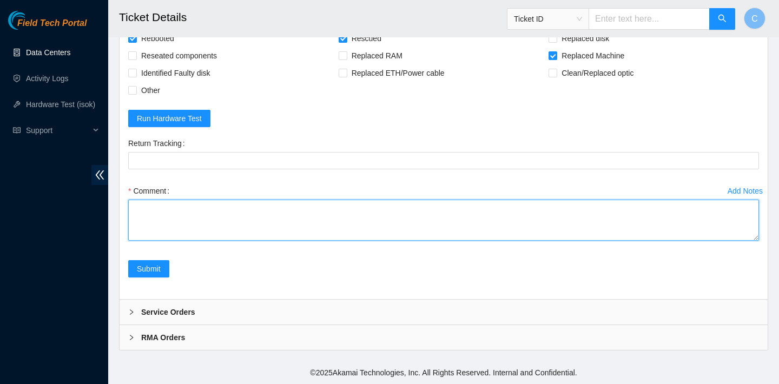
scroll to position [1221, 0]
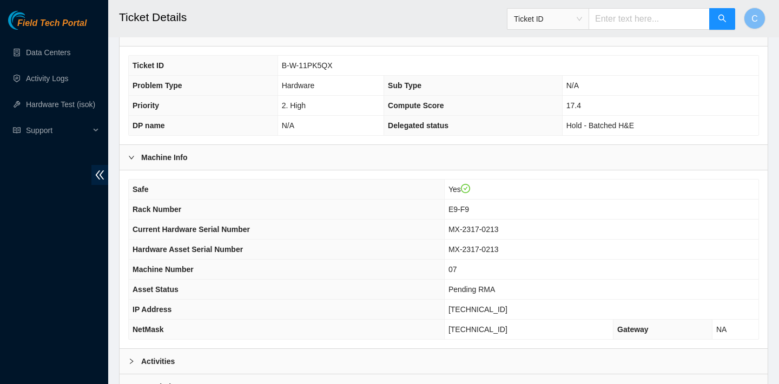
scroll to position [314, 0]
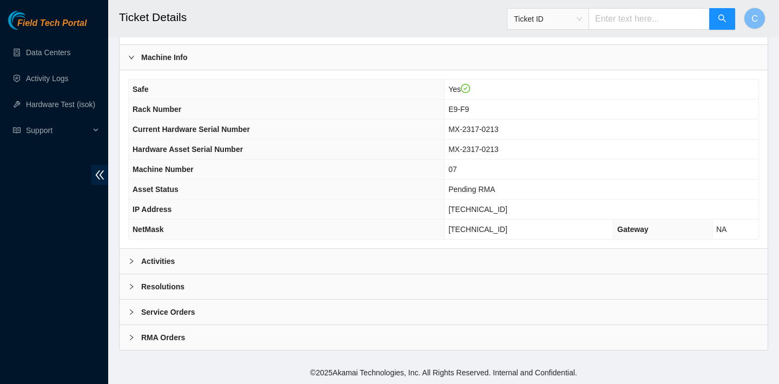
click at [276, 253] on div "Activities" at bounding box center [444, 261] width 648 height 25
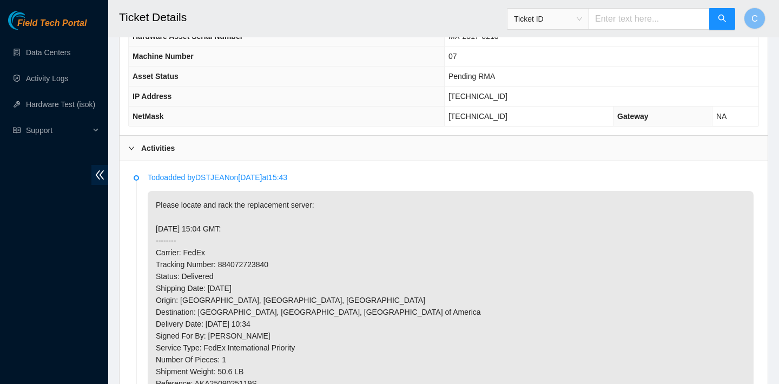
scroll to position [403, 0]
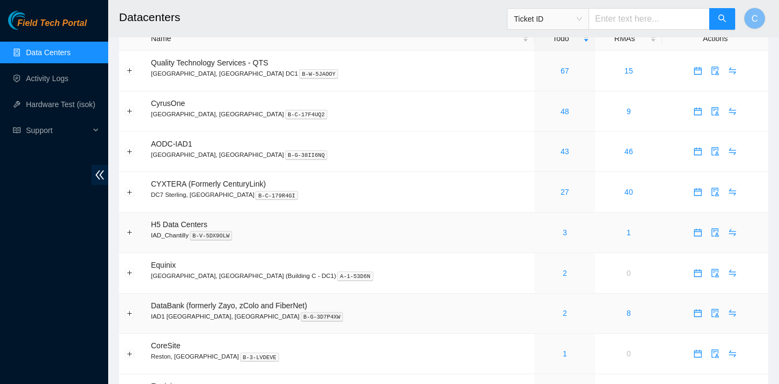
scroll to position [166, 0]
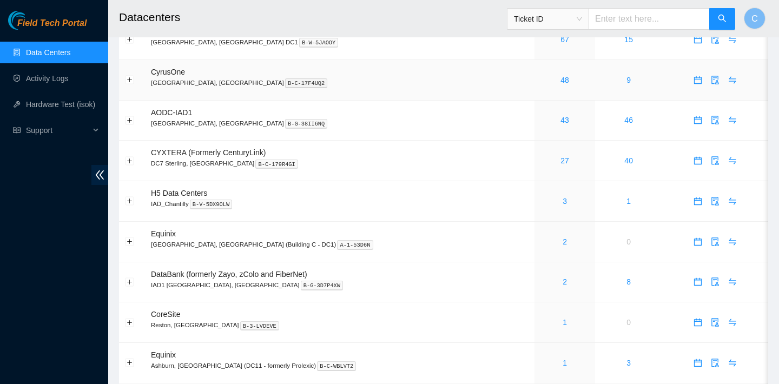
scroll to position [166, 0]
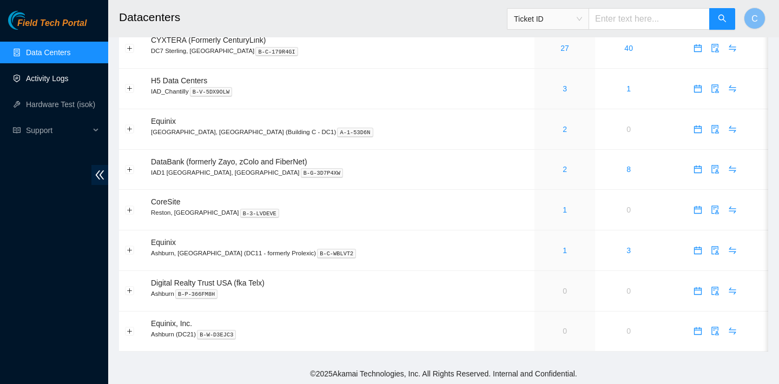
click at [69, 79] on link "Activity Logs" at bounding box center [47, 78] width 43 height 9
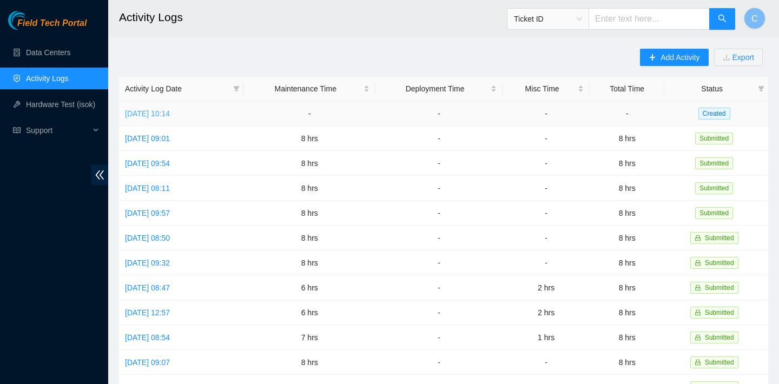
click at [170, 109] on link "[DATE] 10:14" at bounding box center [147, 113] width 45 height 9
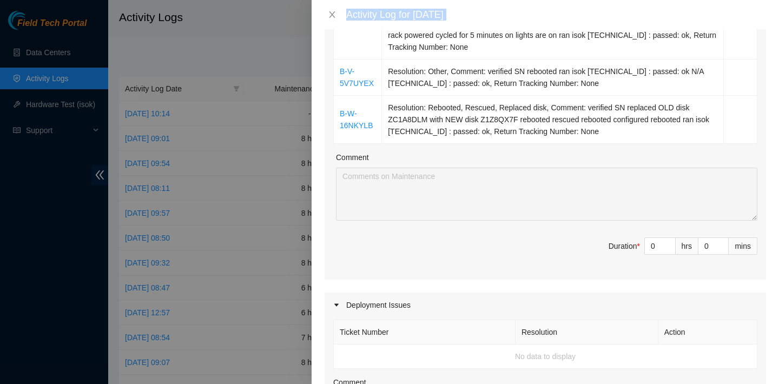
scroll to position [795, 0]
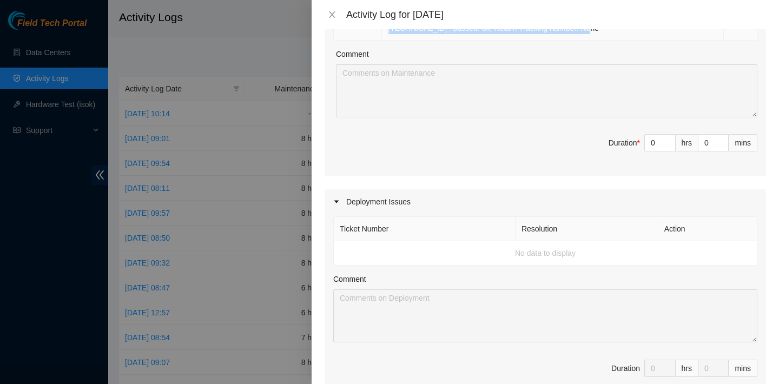
drag, startPoint x: 340, startPoint y: 89, endPoint x: 529, endPoint y: 49, distance: 193.5
copy tbody "B-V-5V4Z6E1 Resolution: Rebooted, Rescued, Reseated components, Identified Faul…"
click at [663, 151] on span "Decrease Value" at bounding box center [669, 146] width 12 height 10
click at [657, 151] on input "0" at bounding box center [660, 143] width 30 height 16
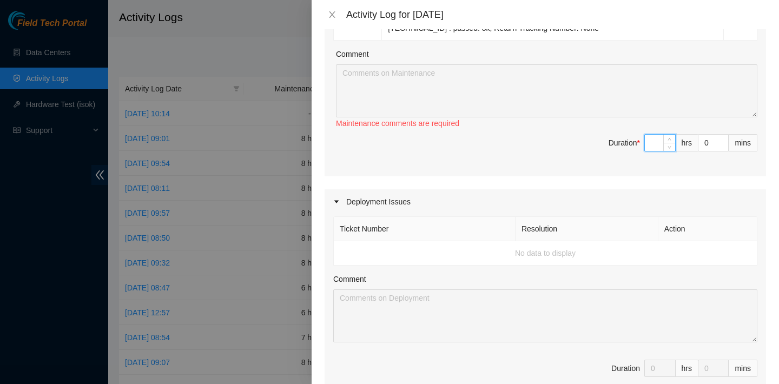
type input "8"
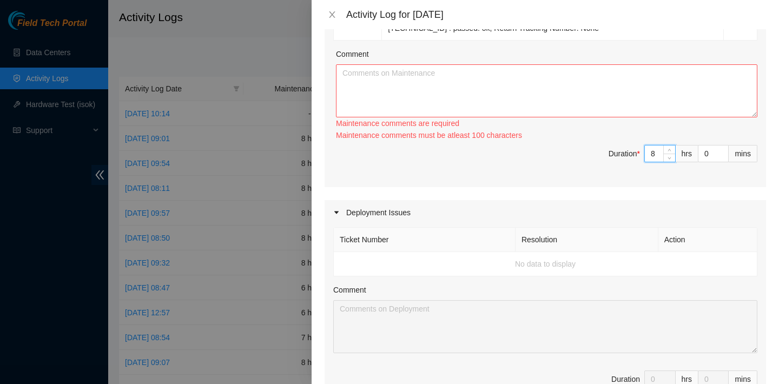
type input "8"
click at [591, 101] on textarea "Comment" at bounding box center [547, 90] width 422 height 53
paste textarea "B-V-5V4Z6E1 Resolution: Rebooted, Rescued, Reseated components, Identified Faul…"
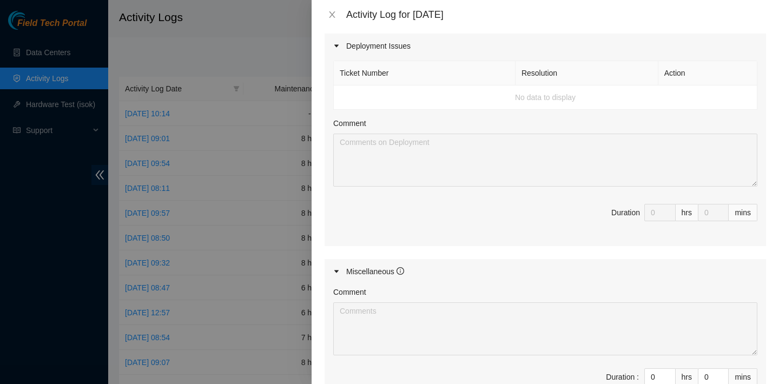
scroll to position [1108, 0]
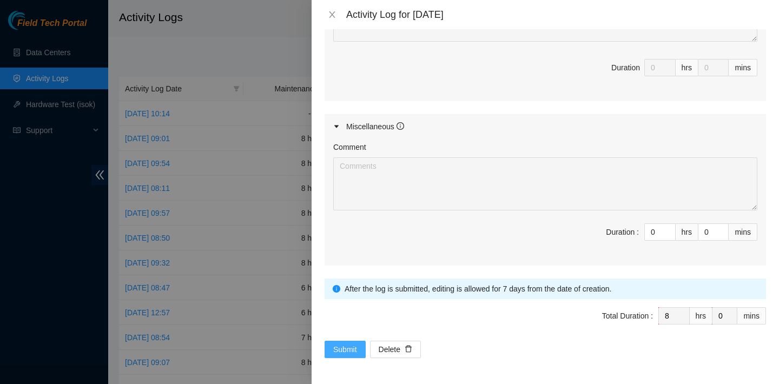
type textarea "B-V-5V4Z6E1 Resolution: Rebooted, Rescued, Reseated components, Identified Faul…"
click at [346, 345] on span "Submit" at bounding box center [345, 350] width 24 height 12
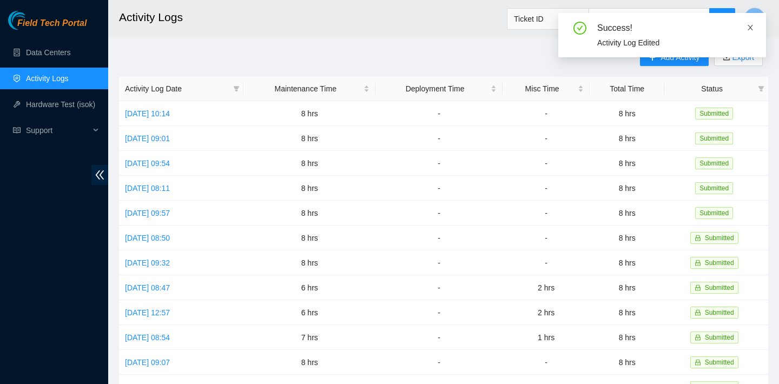
click at [750, 31] on span at bounding box center [751, 27] width 8 height 9
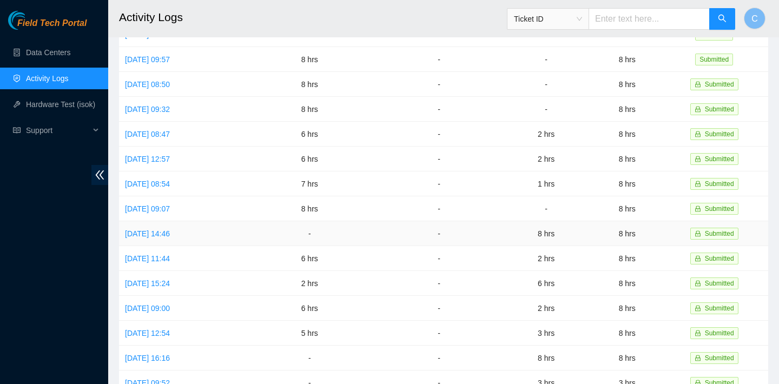
scroll to position [0, 0]
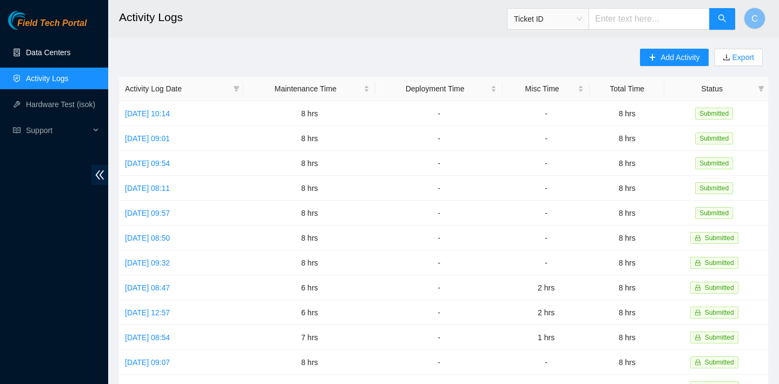
click at [58, 57] on link "Data Centers" at bounding box center [48, 52] width 44 height 9
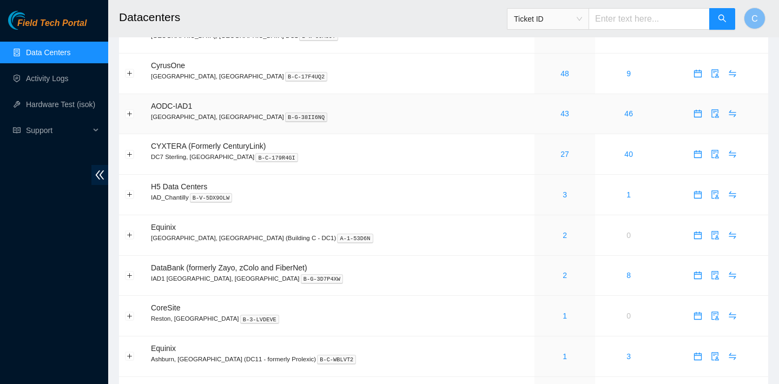
scroll to position [102, 0]
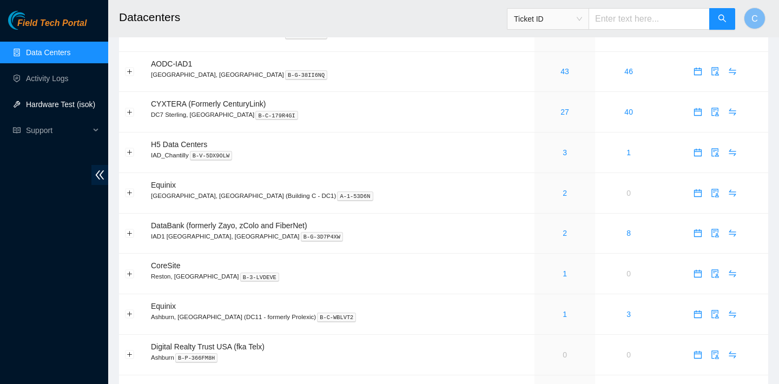
click at [86, 106] on link "Hardware Test (isok)" at bounding box center [60, 104] width 69 height 9
